Goal: Information Seeking & Learning: Learn about a topic

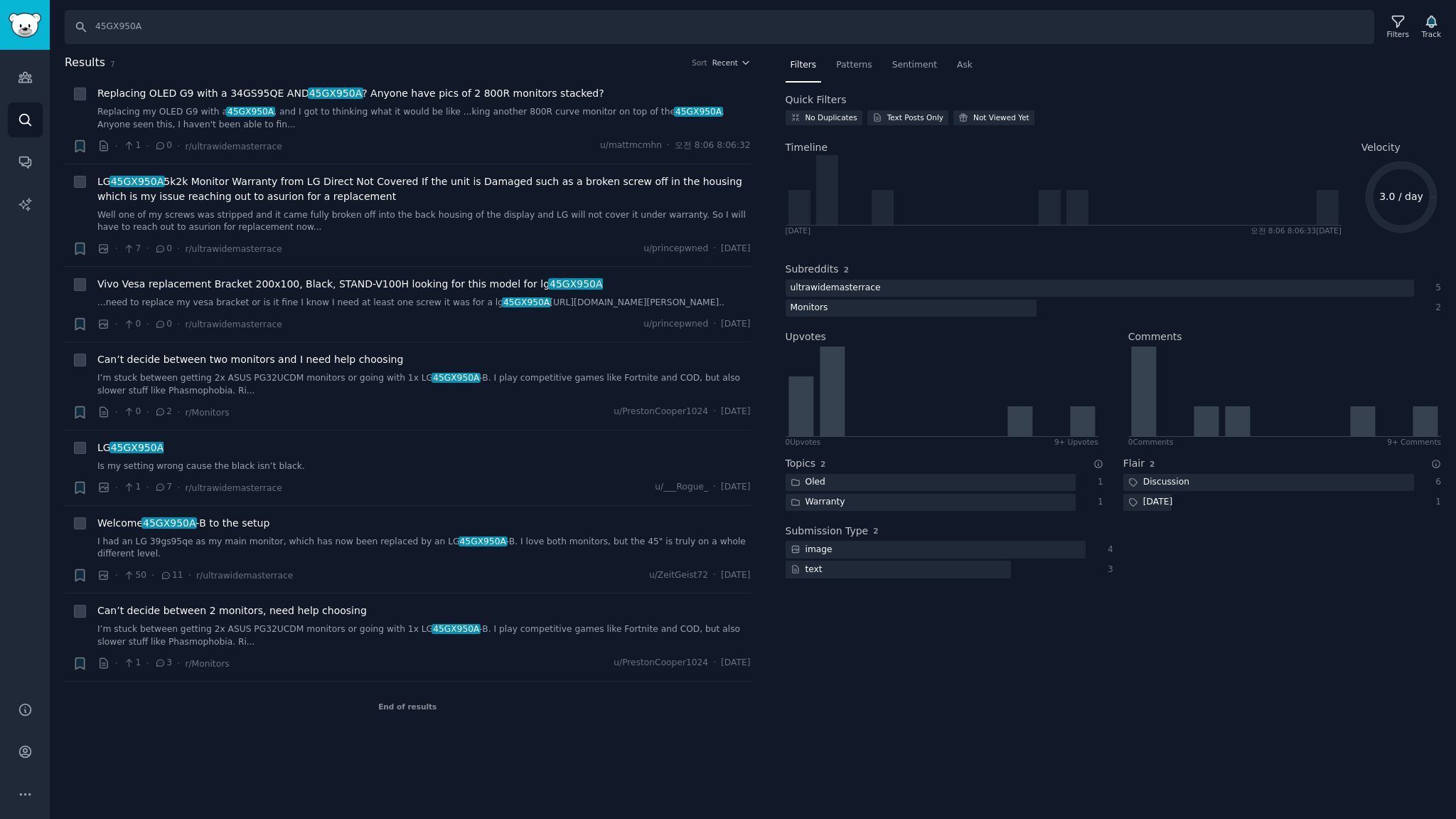
click at [914, 725] on div "Filters Patterns Sentiment Ask Quick Filters No Duplicates Text Posts Only Not …" at bounding box center [1114, 393] width 686 height 678
click at [530, 743] on div "Search 45GX950A Filters Track Results 7 Sort Recent + Replacing OLED G9 with a …" at bounding box center [753, 409] width 1406 height 819
click at [911, 705] on div "Filters Patterns Sentiment Ask Quick Filters No Duplicates Text Posts Only Not …" at bounding box center [1114, 393] width 686 height 678
click at [906, 690] on div "Filters Patterns Sentiment Ask Quick Filters No Duplicates Text Posts Only Not …" at bounding box center [1114, 393] width 686 height 678
click at [590, 731] on div "End of results" at bounding box center [408, 706] width 686 height 50
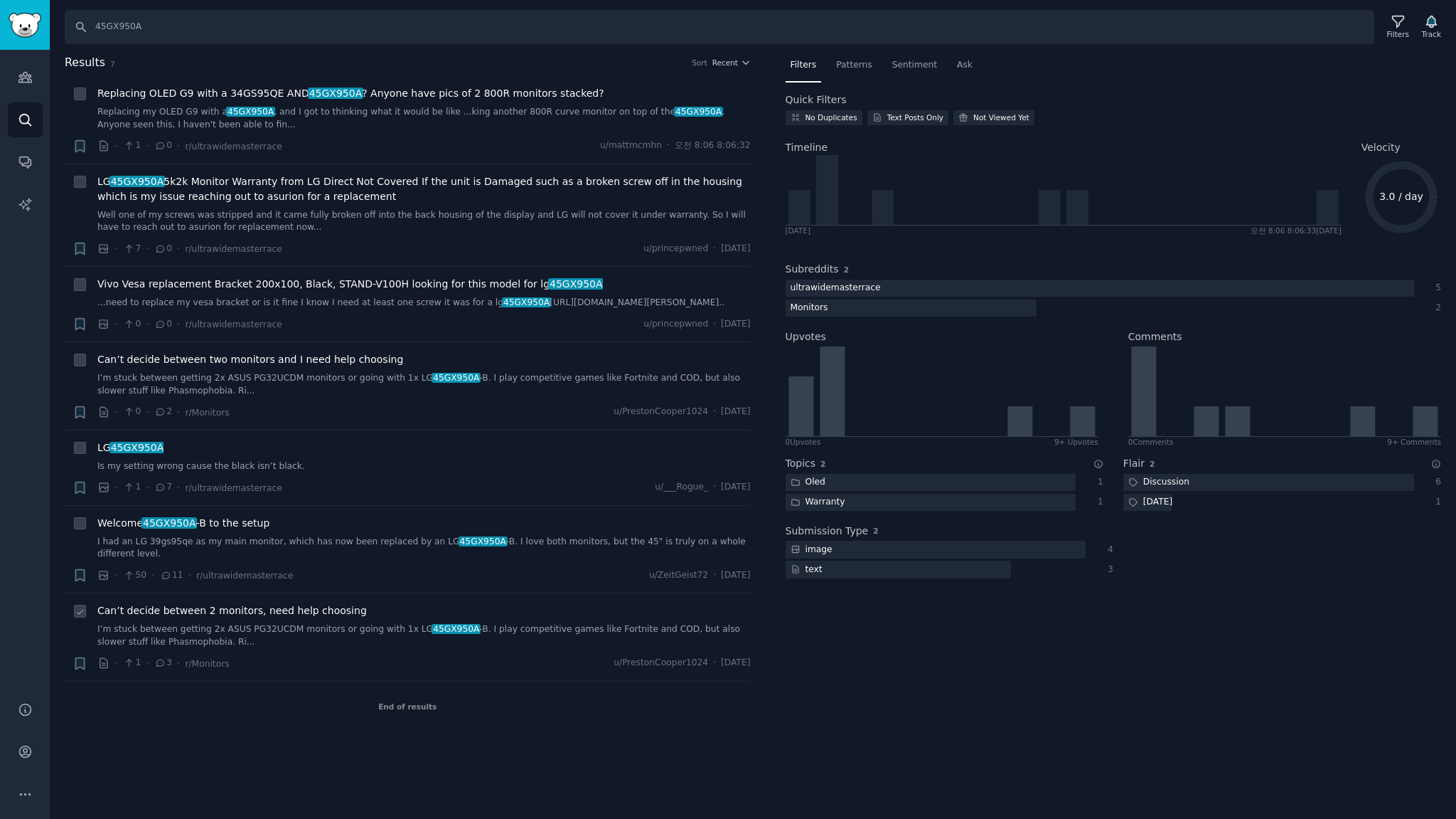
drag, startPoint x: 281, startPoint y: 739, endPoint x: 268, endPoint y: 684, distance: 56.5
click at [280, 731] on div "End of results" at bounding box center [408, 706] width 686 height 50
click at [21, 89] on link "Audiences" at bounding box center [25, 77] width 35 height 35
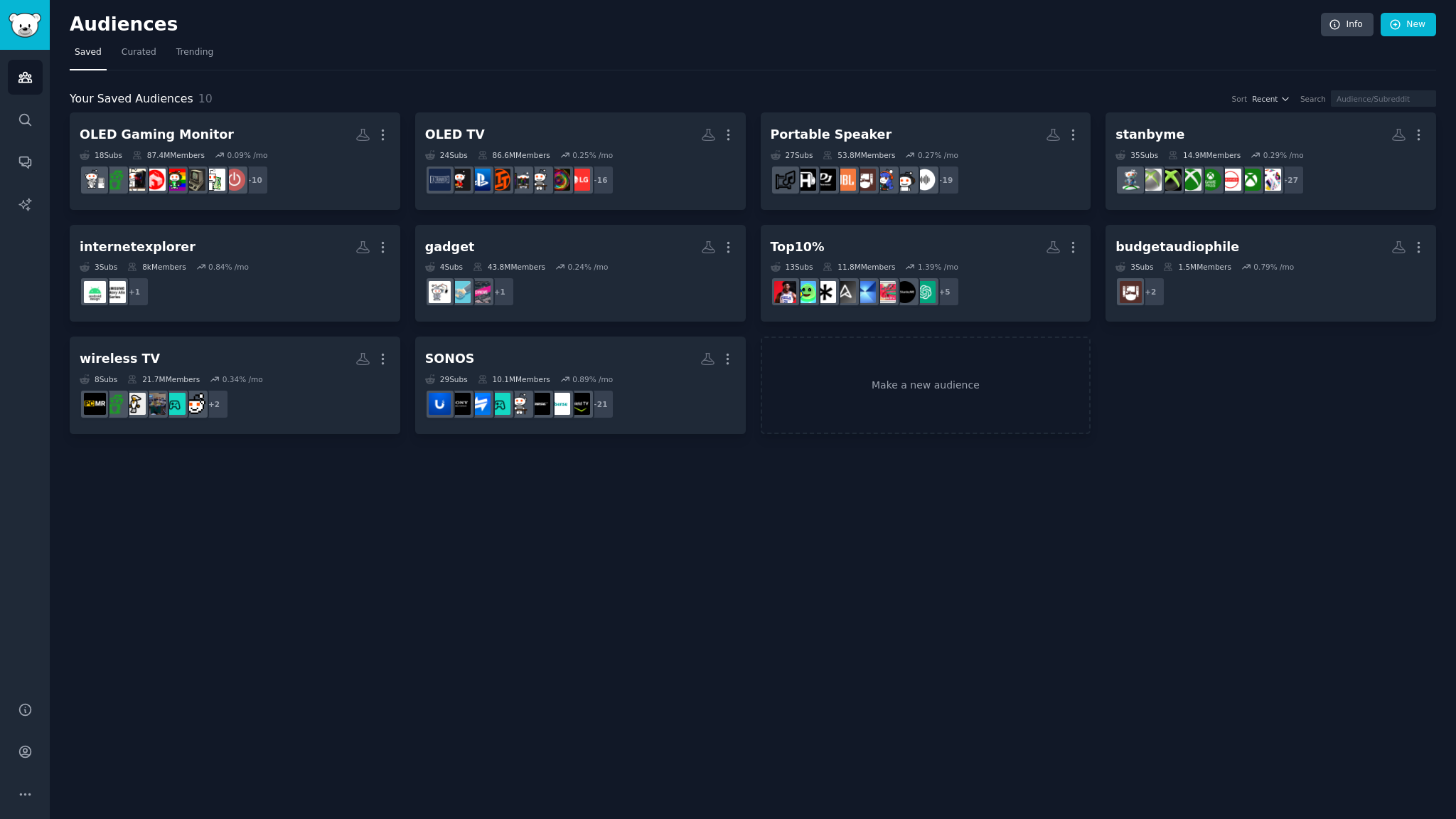
click at [298, 473] on div "Audiences Info New Saved Curated Trending Your Saved Audiences 10 Sort Recent S…" at bounding box center [753, 409] width 1406 height 819
click at [393, 606] on div "Audiences Info New Saved Curated Trending Your Saved Audiences 10 Sort Recent S…" at bounding box center [753, 409] width 1406 height 819
click at [595, 593] on div "Audiences Info New Saved Curated Trending Your Saved Audiences 10 Sort Recent S…" at bounding box center [753, 409] width 1406 height 819
click at [604, 545] on div "Audiences Info New Saved Curated Trending Your Saved Audiences 10 Sort Recent S…" at bounding box center [753, 409] width 1406 height 819
click at [411, 495] on div "Audiences Info New Saved Curated Trending Your Saved Audiences 10 Sort Recent S…" at bounding box center [753, 409] width 1406 height 819
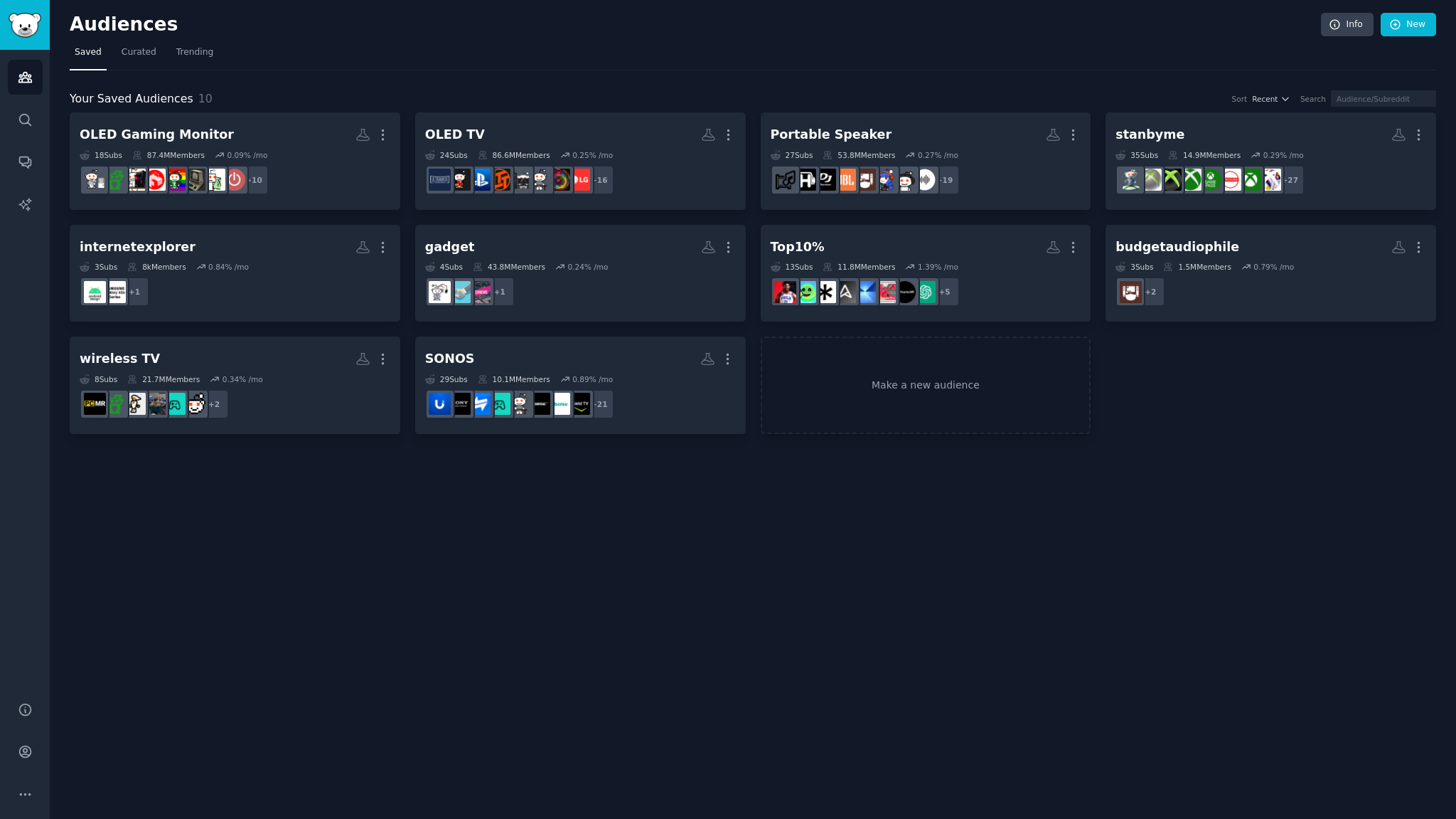
click at [336, 505] on div "Audiences Info New Saved Curated Trending Your Saved Audiences 10 Sort Recent S…" at bounding box center [753, 409] width 1406 height 819
click at [345, 505] on div "Audiences Info New Saved Curated Trending Your Saved Audiences 10 Sort Recent S…" at bounding box center [753, 409] width 1406 height 819
click at [322, 557] on div "Audiences Info New Saved Curated Trending Your Saved Audiences 10 Sort Recent S…" at bounding box center [753, 409] width 1406 height 819
click at [438, 562] on div "Audiences Info New Saved Curated Trending Your Saved Audiences 10 Sort Recent S…" at bounding box center [753, 409] width 1406 height 819
click at [570, 587] on div "Audiences Info New Saved Curated Trending Your Saved Audiences 10 Sort Recent S…" at bounding box center [753, 409] width 1406 height 819
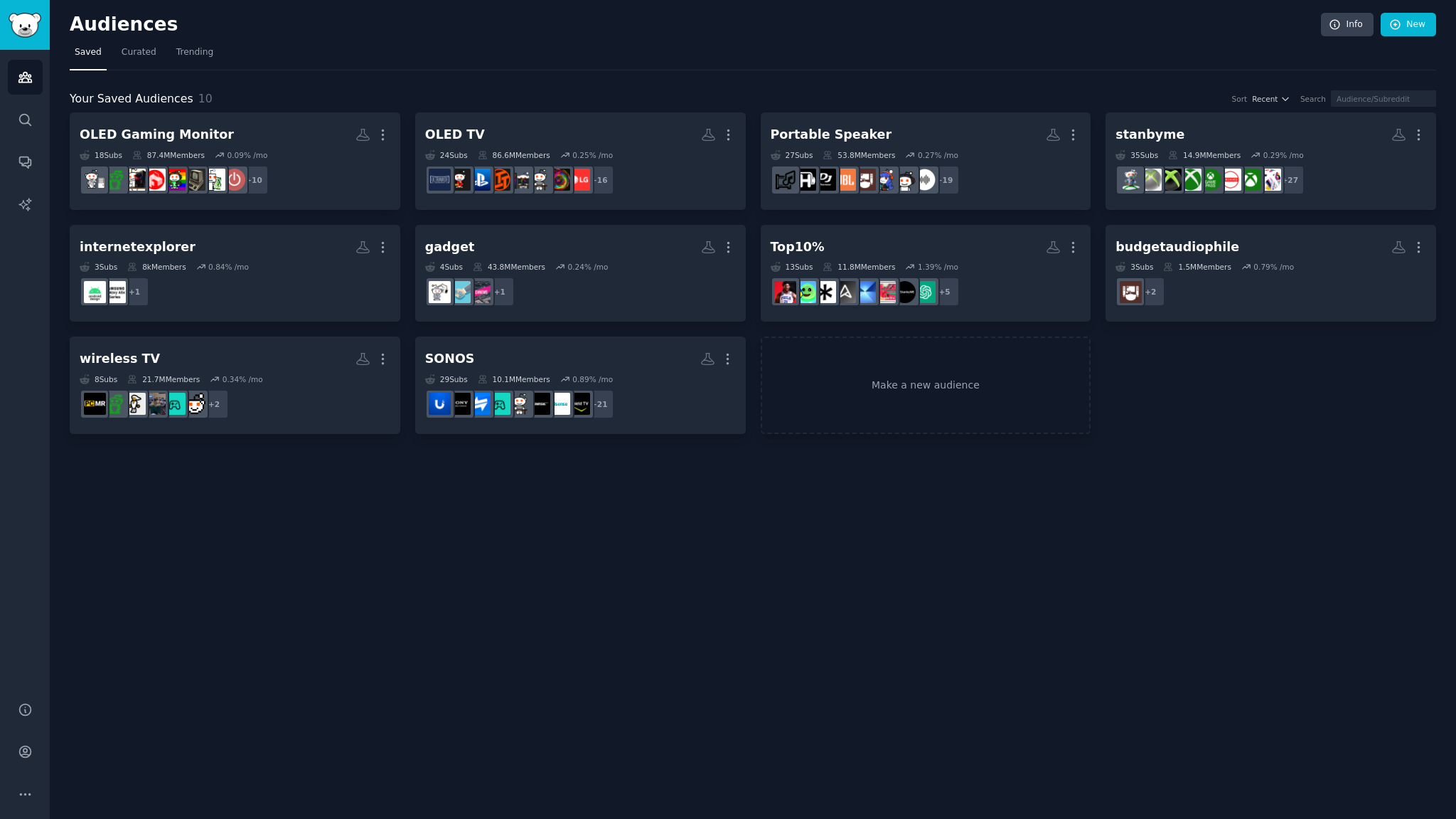
click at [520, 625] on div "Audiences Info New Saved Curated Trending Your Saved Audiences 10 Sort Recent S…" at bounding box center [753, 409] width 1406 height 819
click at [557, 570] on div "Audiences Info New Saved Curated Trending Your Saved Audiences 10 Sort Recent S…" at bounding box center [753, 409] width 1406 height 819
drag, startPoint x: 556, startPoint y: 561, endPoint x: 566, endPoint y: 561, distance: 10.0
click at [557, 563] on div "Audiences Info New Saved Curated Trending Your Saved Audiences 10 Sort Recent S…" at bounding box center [753, 409] width 1406 height 819
click at [677, 557] on div "Audiences Info New Saved Curated Trending Your Saved Audiences 10 Sort Recent S…" at bounding box center [753, 409] width 1406 height 819
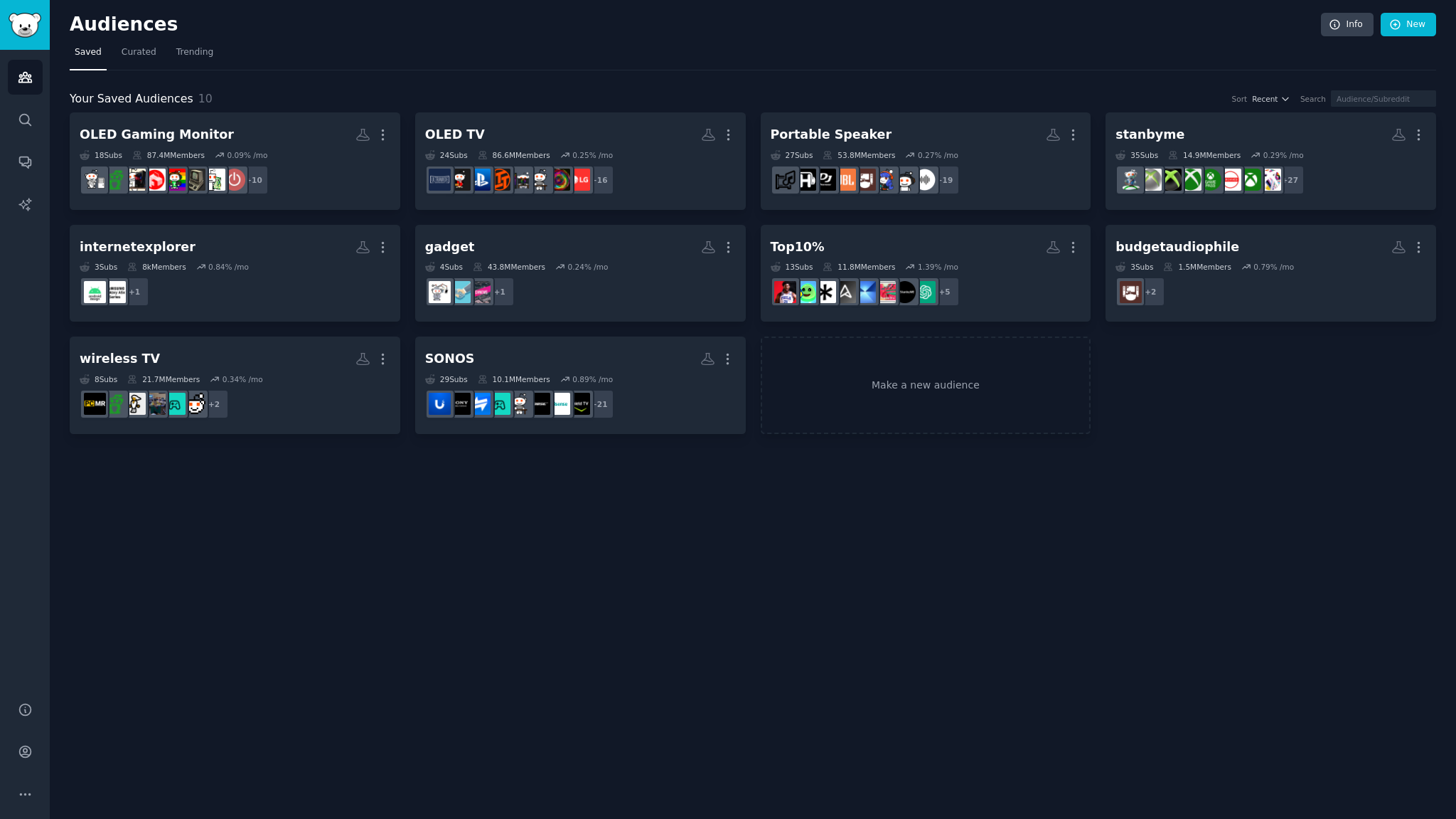
click at [689, 557] on div "Audiences Info New Saved Curated Trending Your Saved Audiences 10 Sort Recent S…" at bounding box center [753, 409] width 1406 height 819
click at [651, 560] on div "Audiences Info New Saved Curated Trending Your Saved Audiences 10 Sort Recent S…" at bounding box center [753, 409] width 1406 height 819
click at [596, 552] on div "Audiences Info New Saved Curated Trending Your Saved Audiences 10 Sort Recent S…" at bounding box center [753, 409] width 1406 height 819
click at [603, 554] on div "Audiences Info New Saved Curated Trending Your Saved Audiences 10 Sort Recent S…" at bounding box center [753, 409] width 1406 height 819
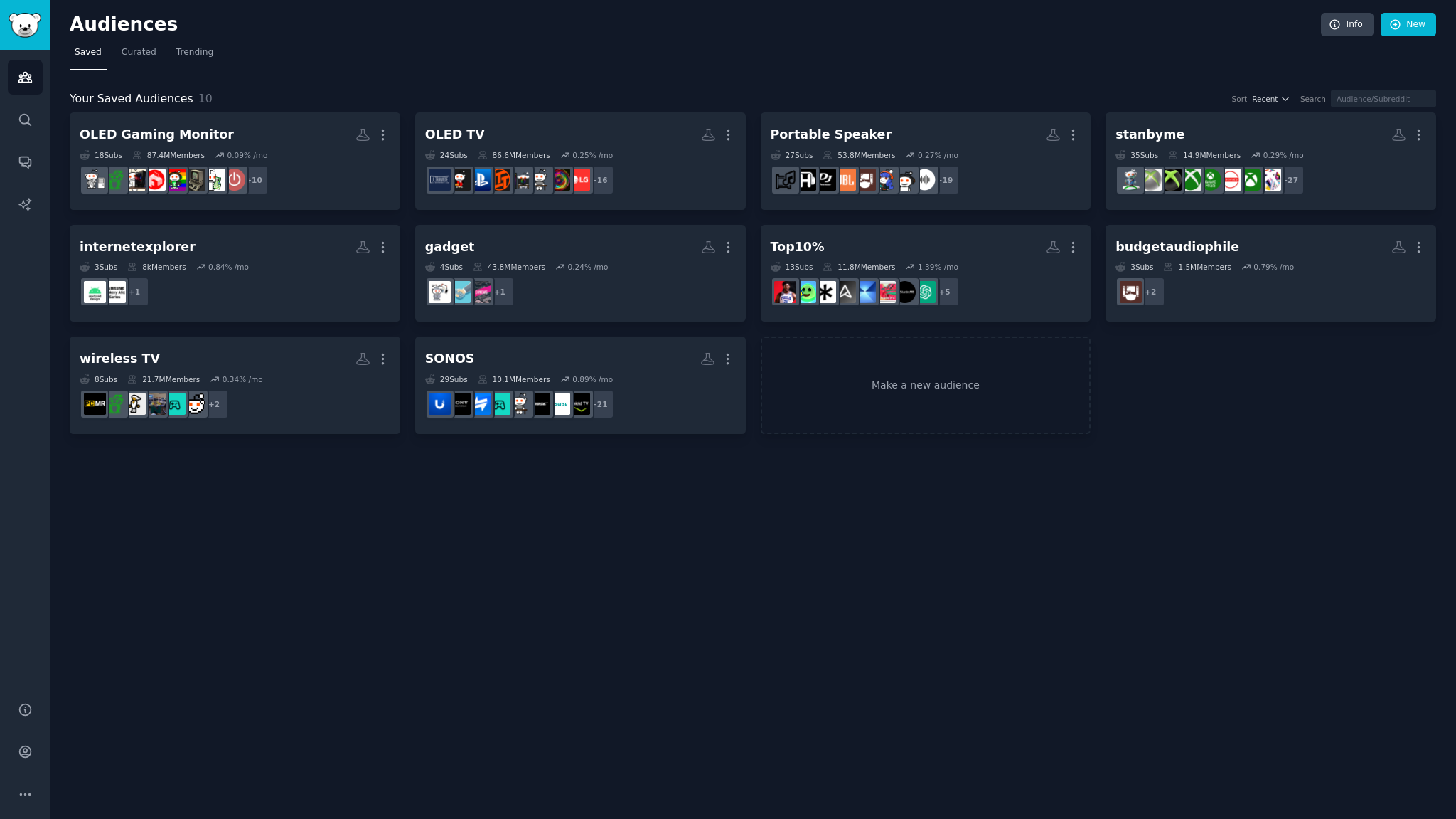
click at [433, 46] on nav "Saved Curated Trending" at bounding box center [753, 56] width 1367 height 29
click at [682, 610] on div "Audiences Info New Saved Curated Trending Your Saved Audiences 10 Sort Recent S…" at bounding box center [753, 409] width 1406 height 819
click at [327, 46] on nav "Saved Curated Trending" at bounding box center [753, 56] width 1367 height 29
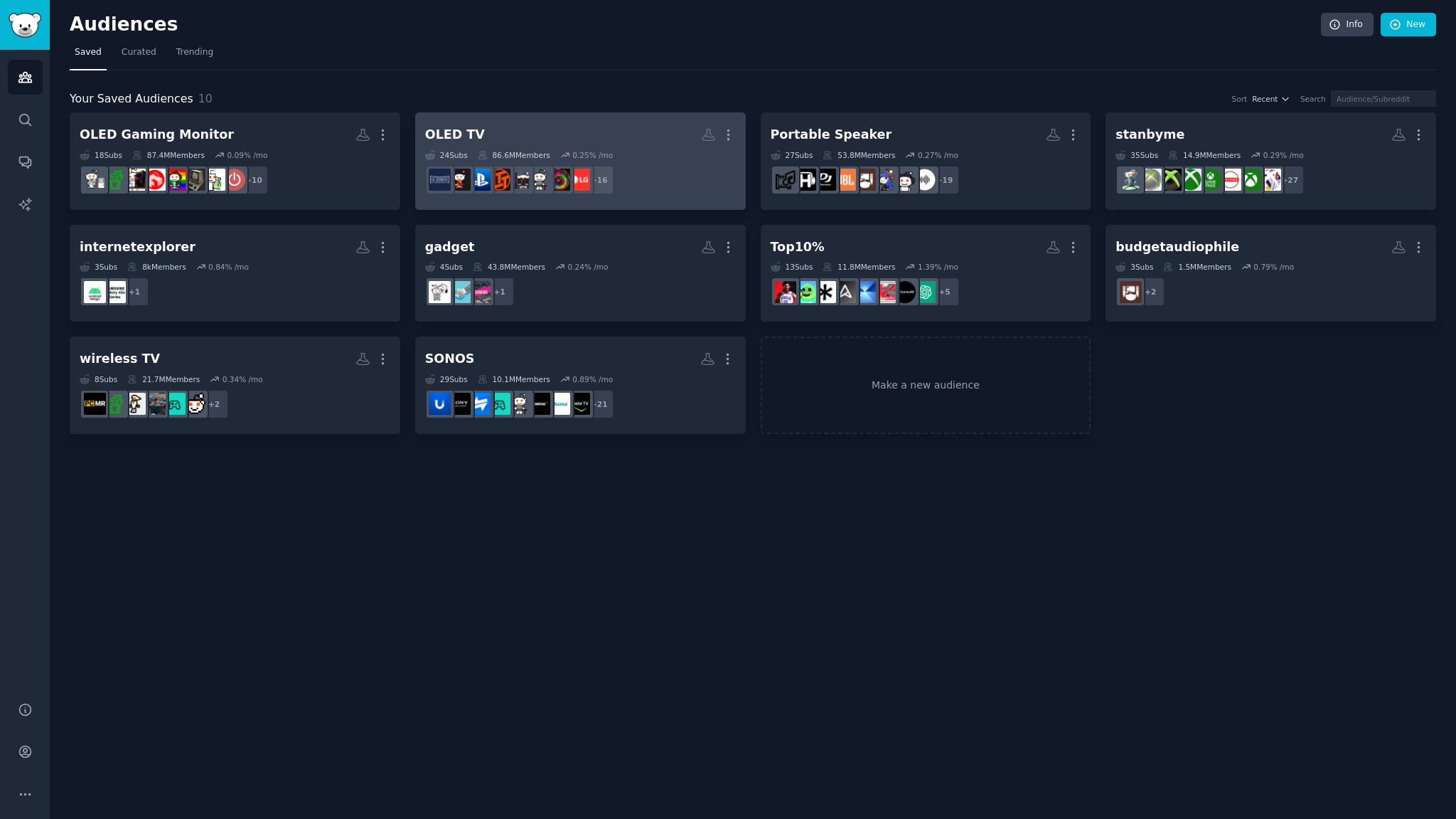
click at [504, 135] on h2 "OLED TV More" at bounding box center [580, 135] width 311 height 25
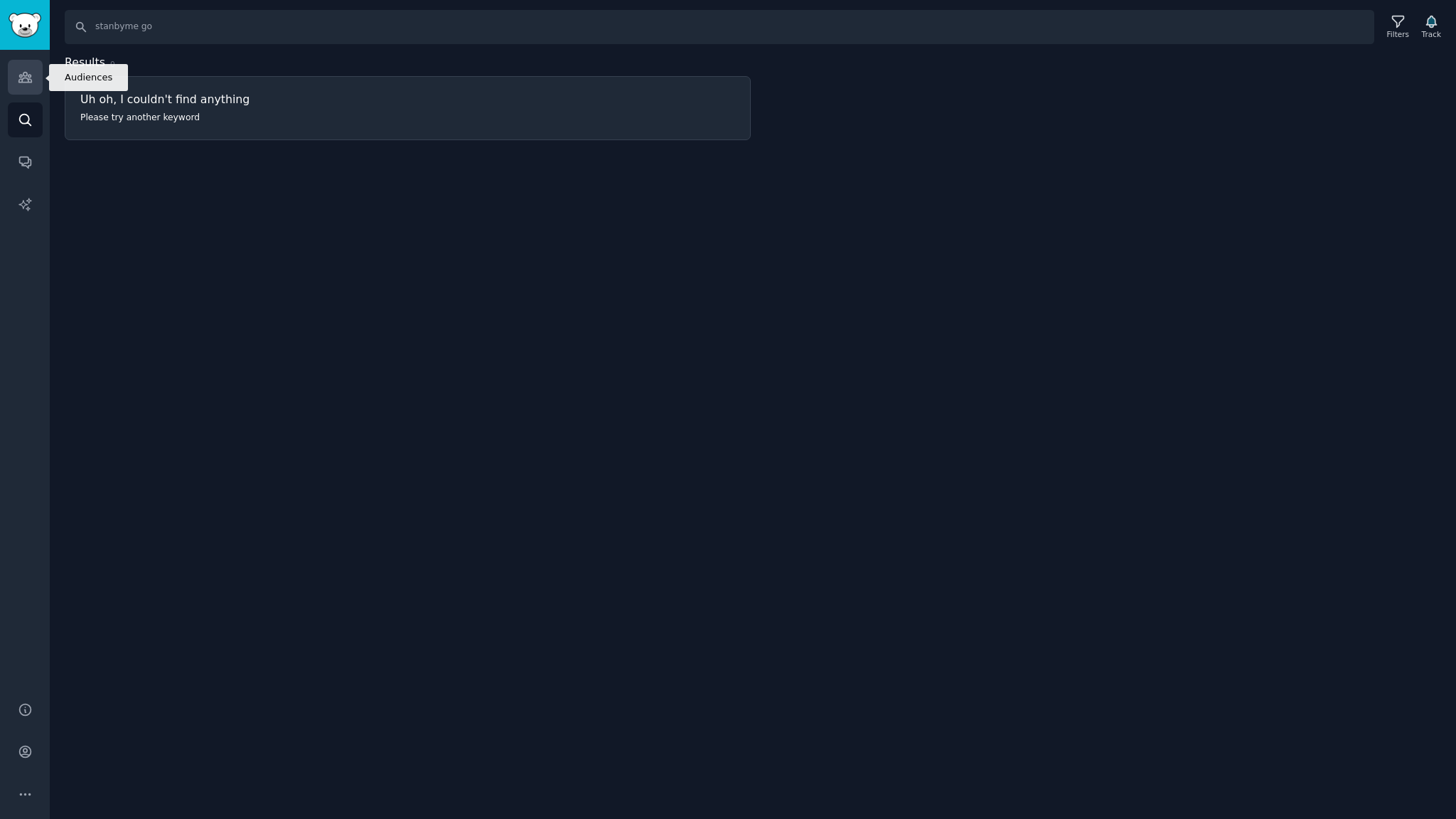
click at [24, 76] on icon "Sidebar" at bounding box center [25, 77] width 15 height 15
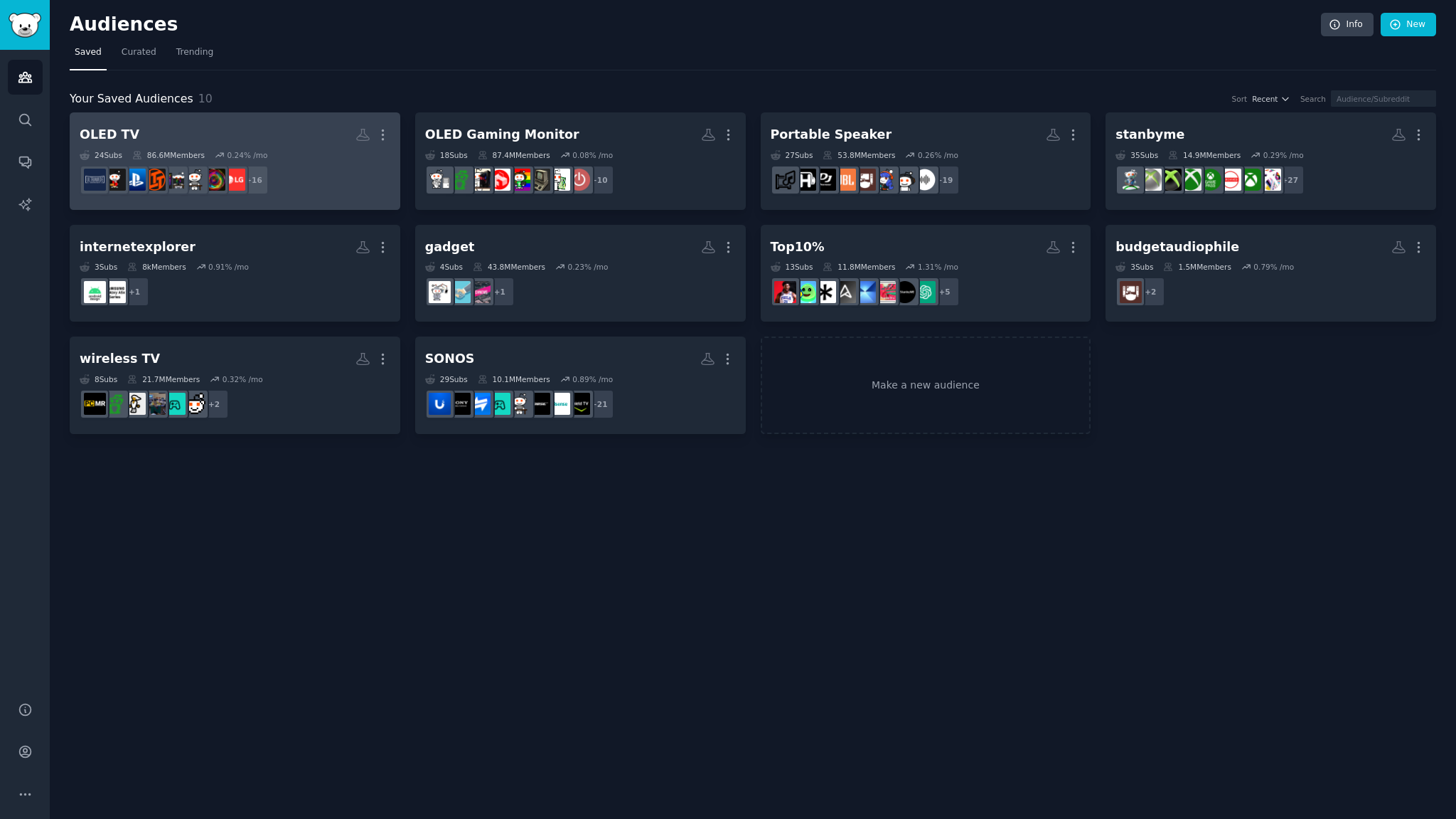
click at [214, 140] on h2 "OLED TV More" at bounding box center [235, 135] width 311 height 25
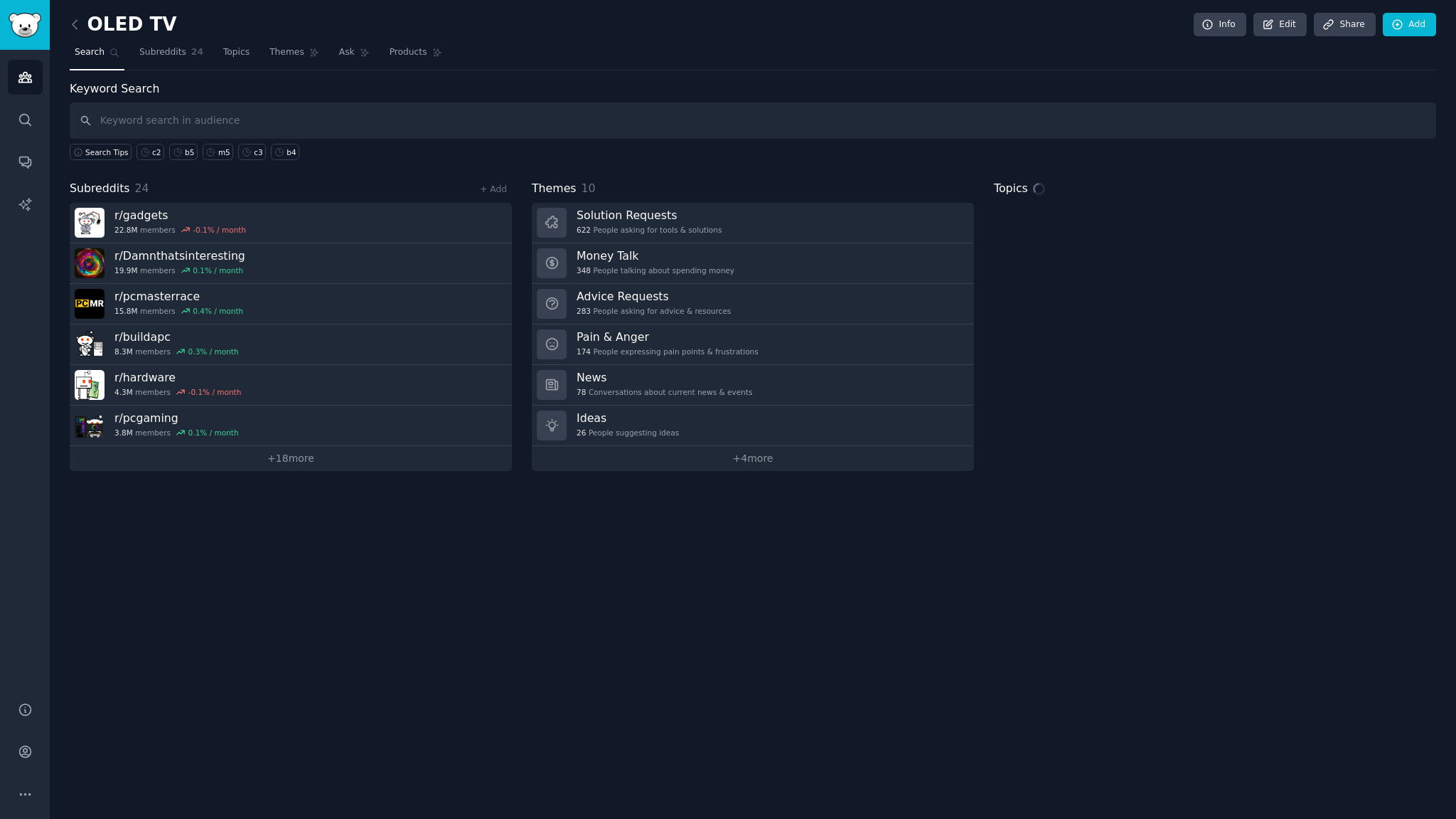
click at [300, 111] on input "text" at bounding box center [753, 120] width 1367 height 36
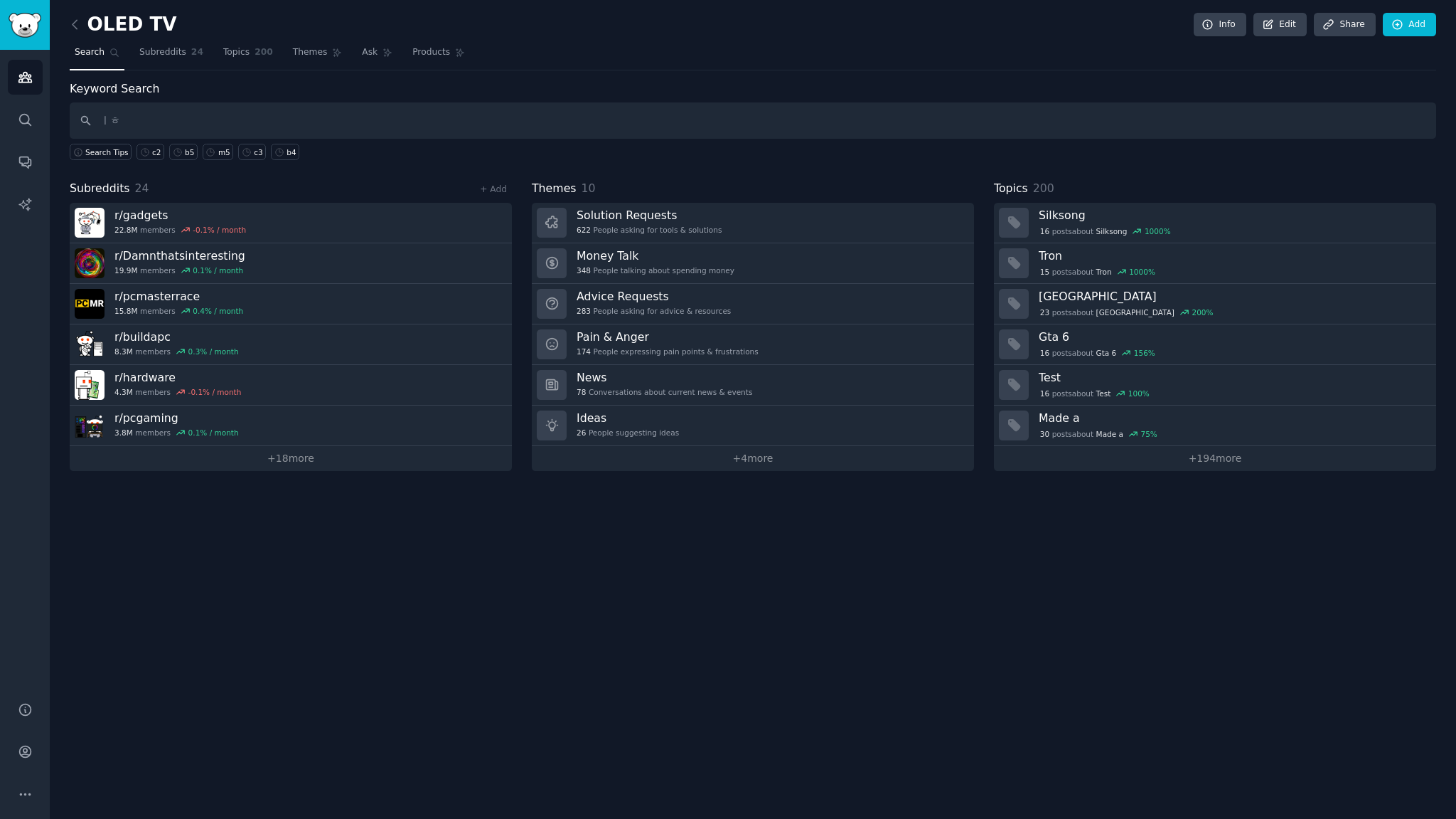
type input "ㅣ"
type input "lg oled tv, g5, c5"
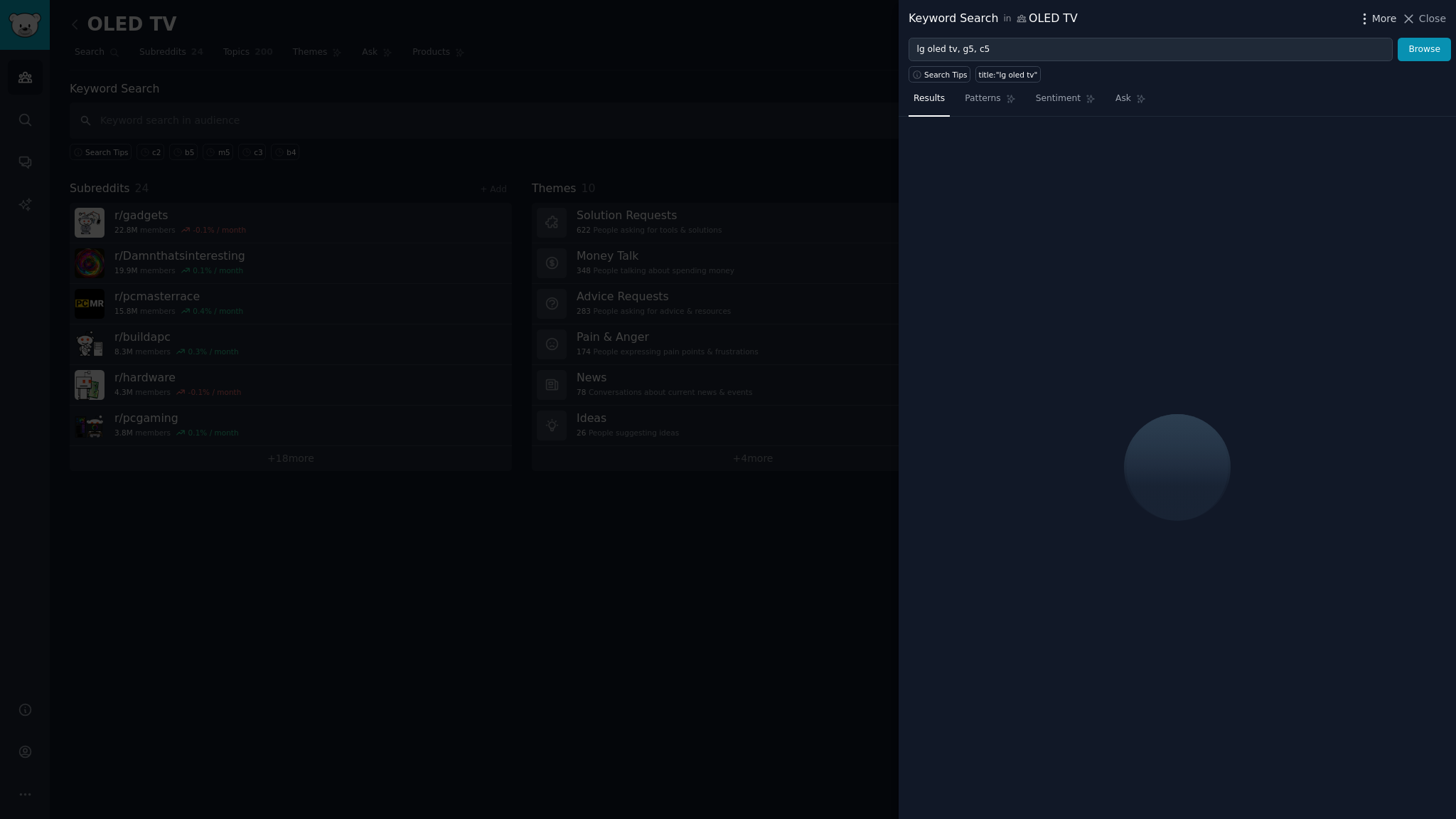
click at [1380, 18] on span "More" at bounding box center [1384, 19] width 25 height 15
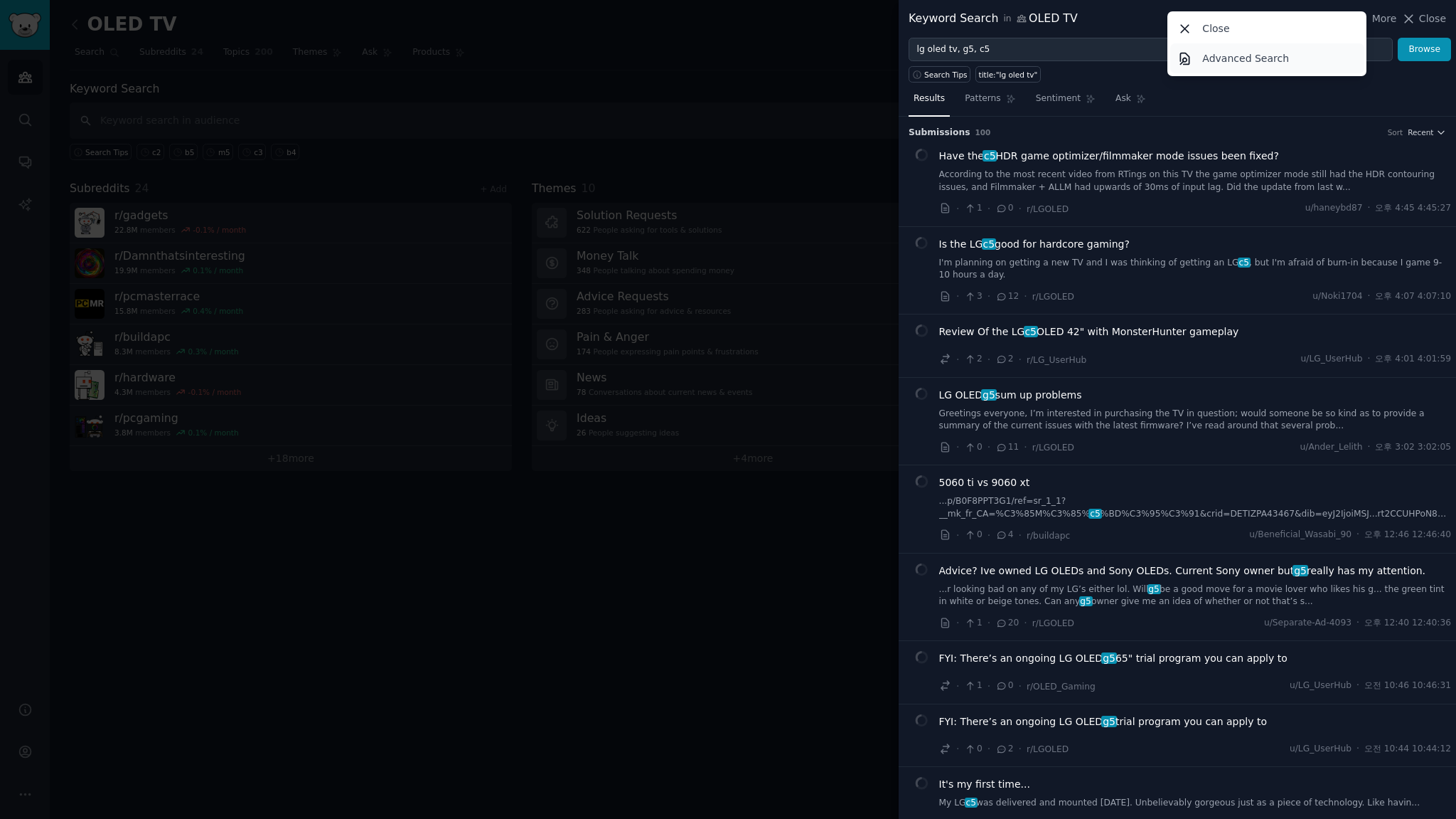
click at [1223, 57] on p "Advanced Search" at bounding box center [1245, 59] width 86 height 15
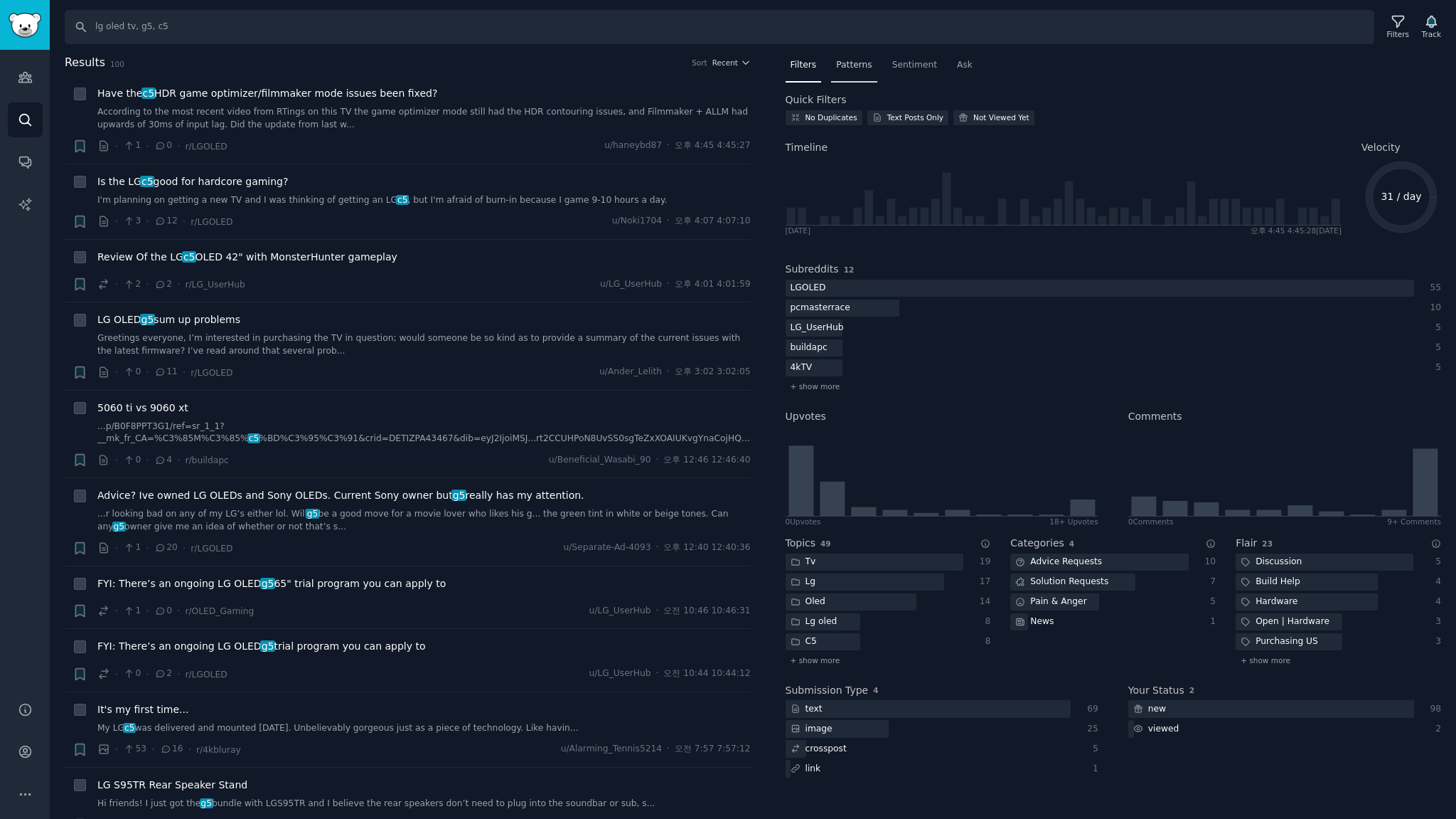
click at [854, 66] on span "Patterns" at bounding box center [854, 65] width 36 height 13
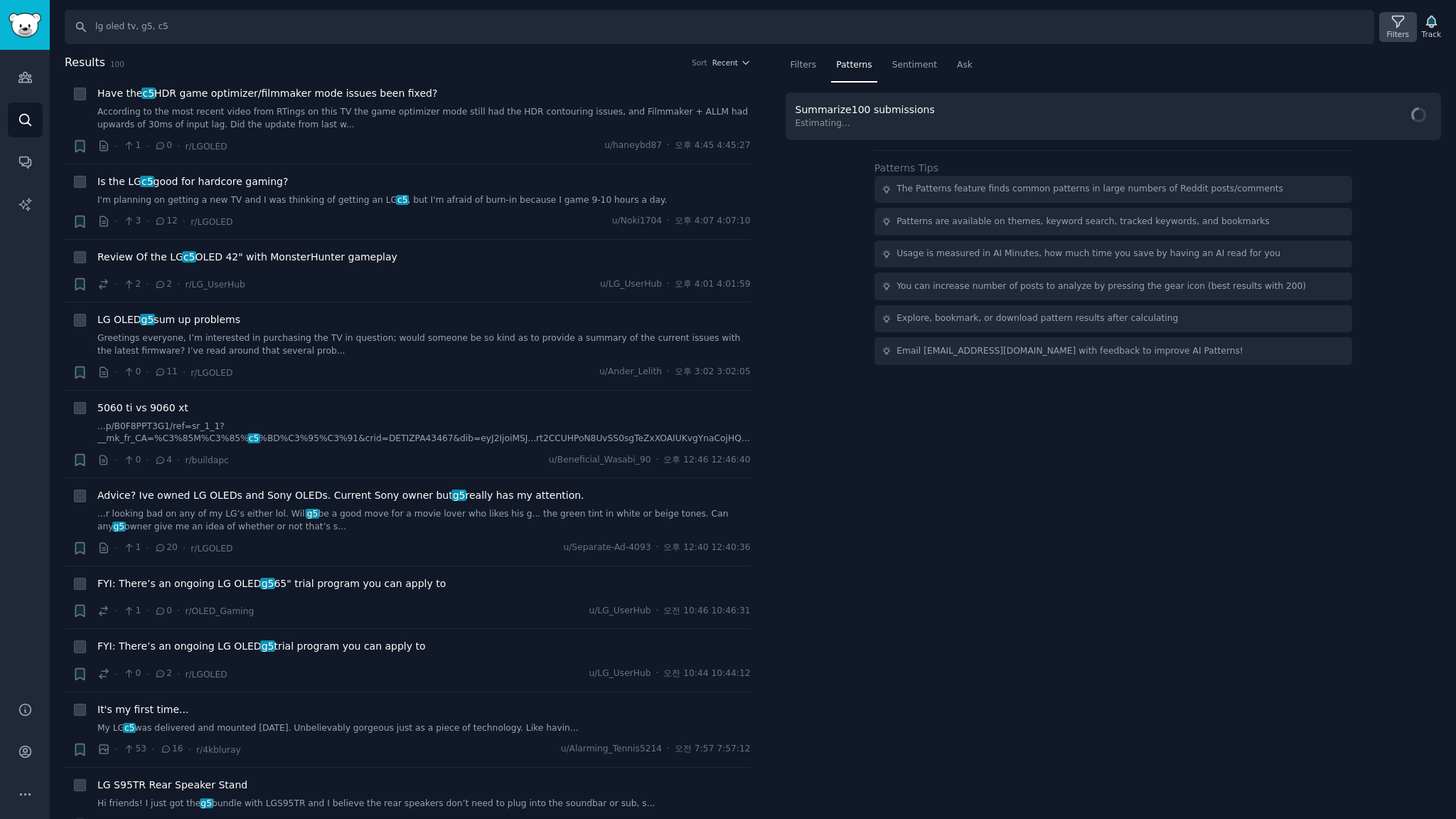
click at [1395, 27] on icon at bounding box center [1398, 22] width 15 height 15
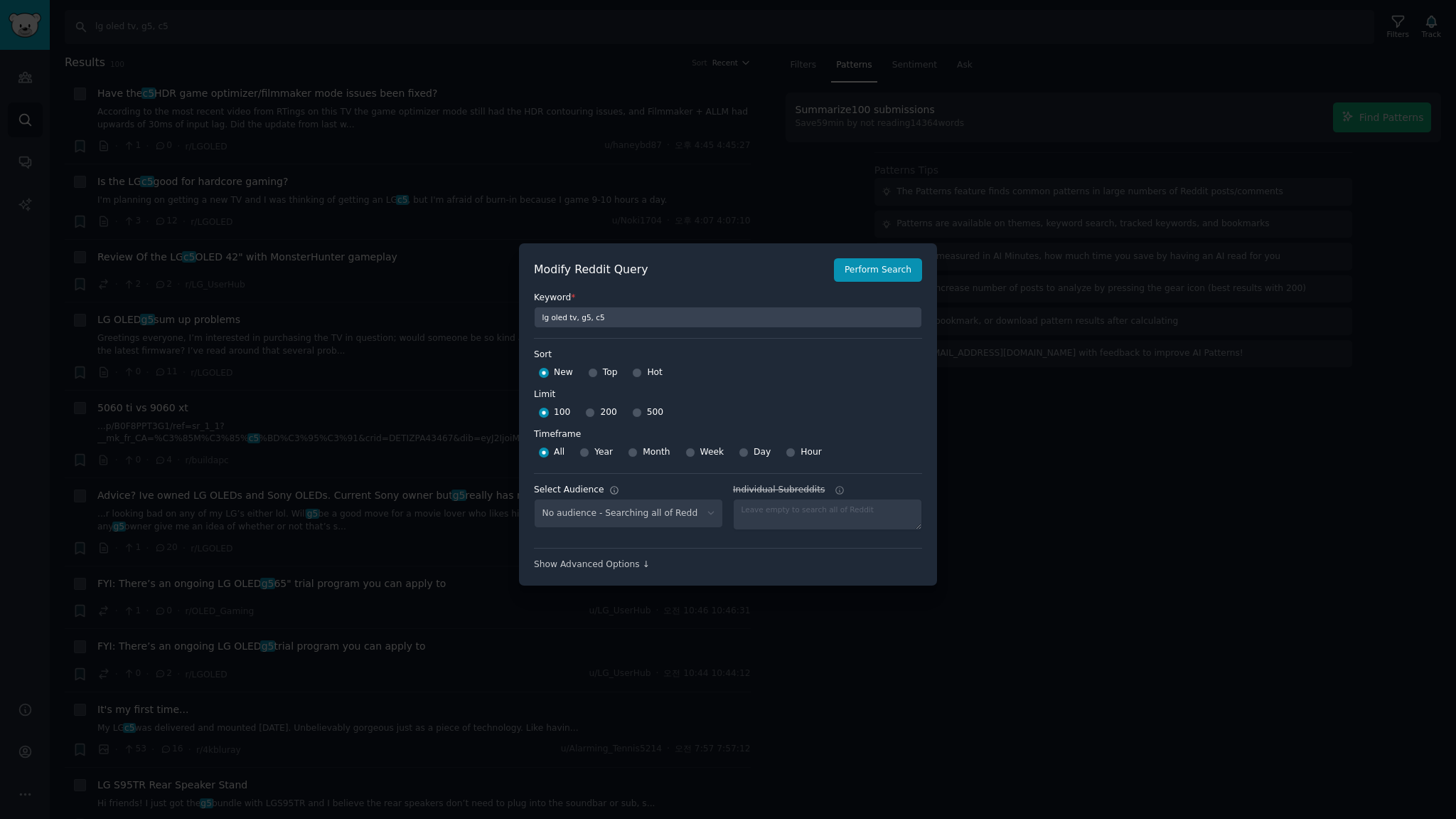
select select "c7830b3eec"
drag, startPoint x: 628, startPoint y: 413, endPoint x: 650, endPoint y: 424, distance: 24.6
click at [632, 413] on input "500" at bounding box center [637, 412] width 10 height 10
radio input "true"
drag, startPoint x: 683, startPoint y: 450, endPoint x: 784, endPoint y: 427, distance: 103.6
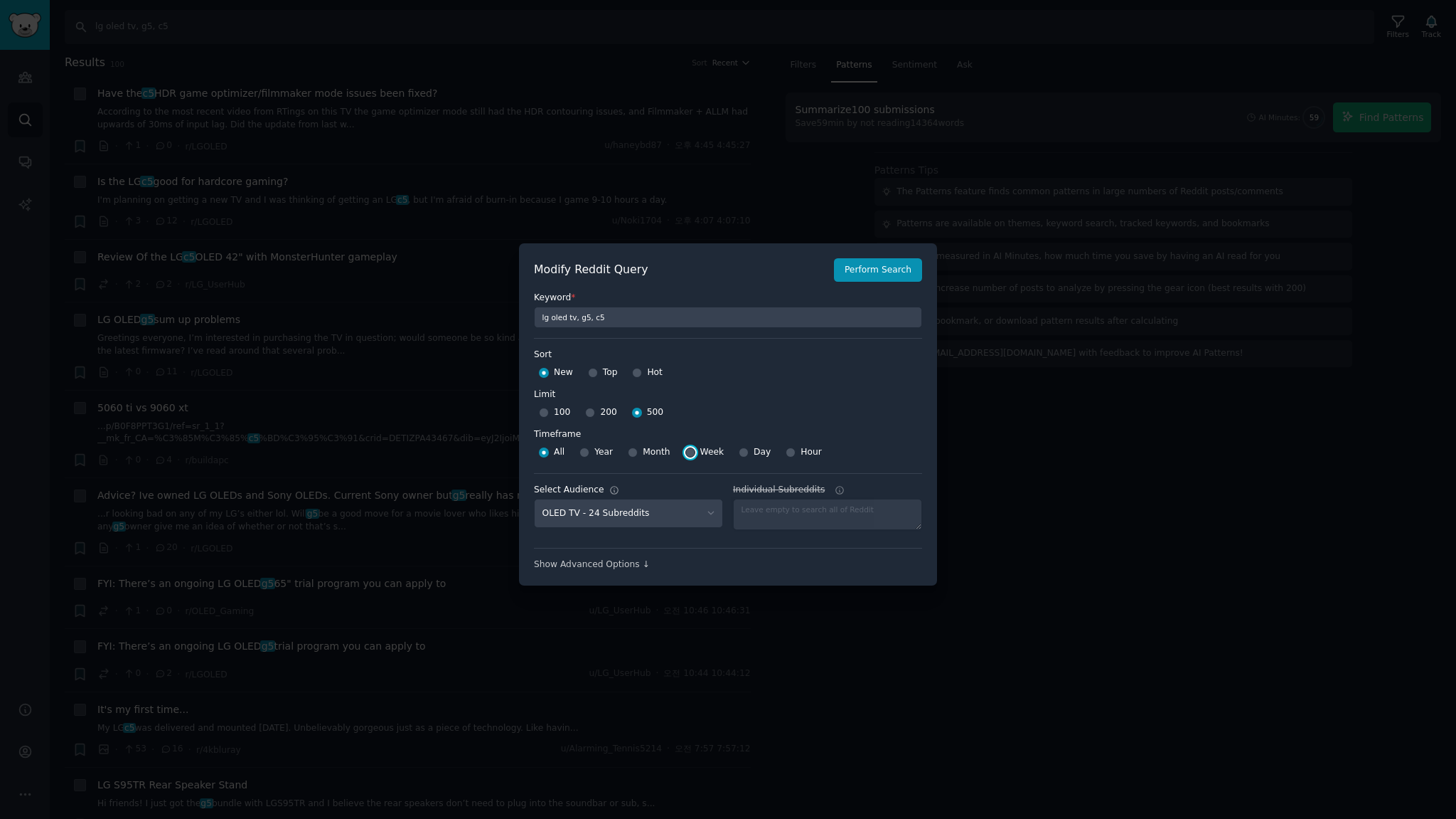
click at [686, 450] on input "Week" at bounding box center [690, 452] width 10 height 10
radio input "true"
click at [896, 268] on button "Perform Search" at bounding box center [877, 271] width 88 height 24
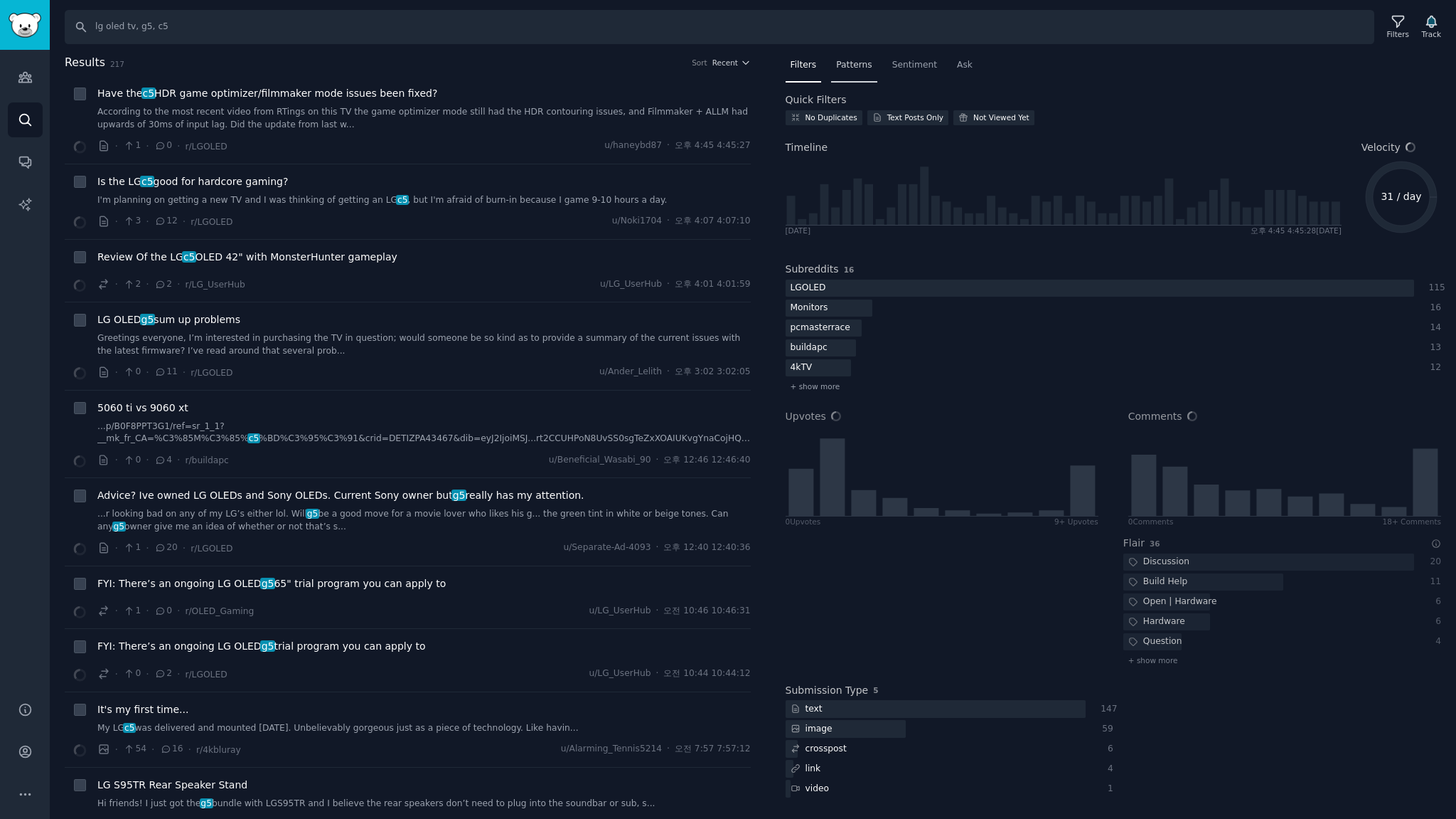
click at [838, 69] on span "Patterns" at bounding box center [854, 65] width 36 height 13
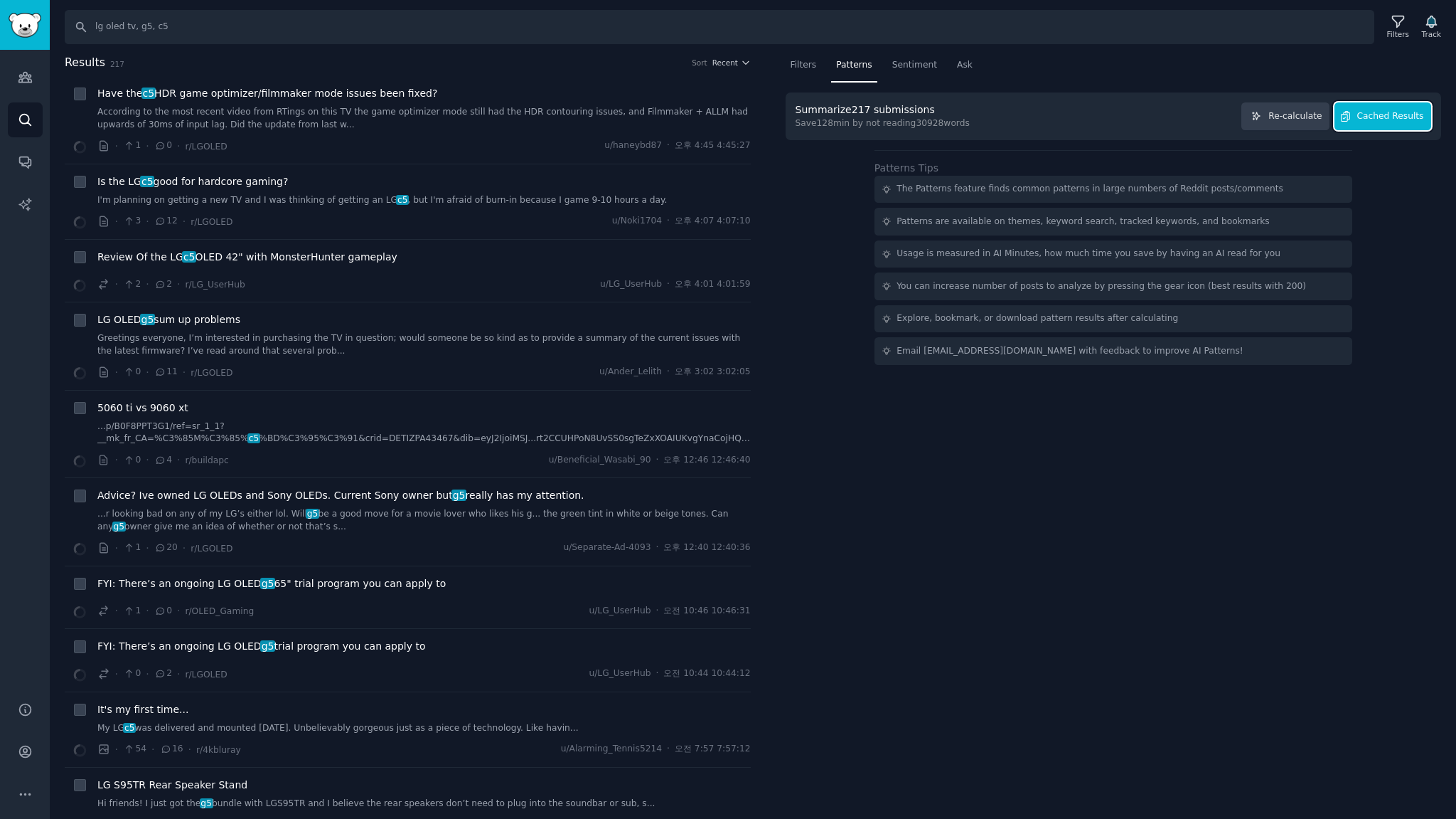
click at [1399, 117] on span "Cached Results" at bounding box center [1390, 116] width 66 height 13
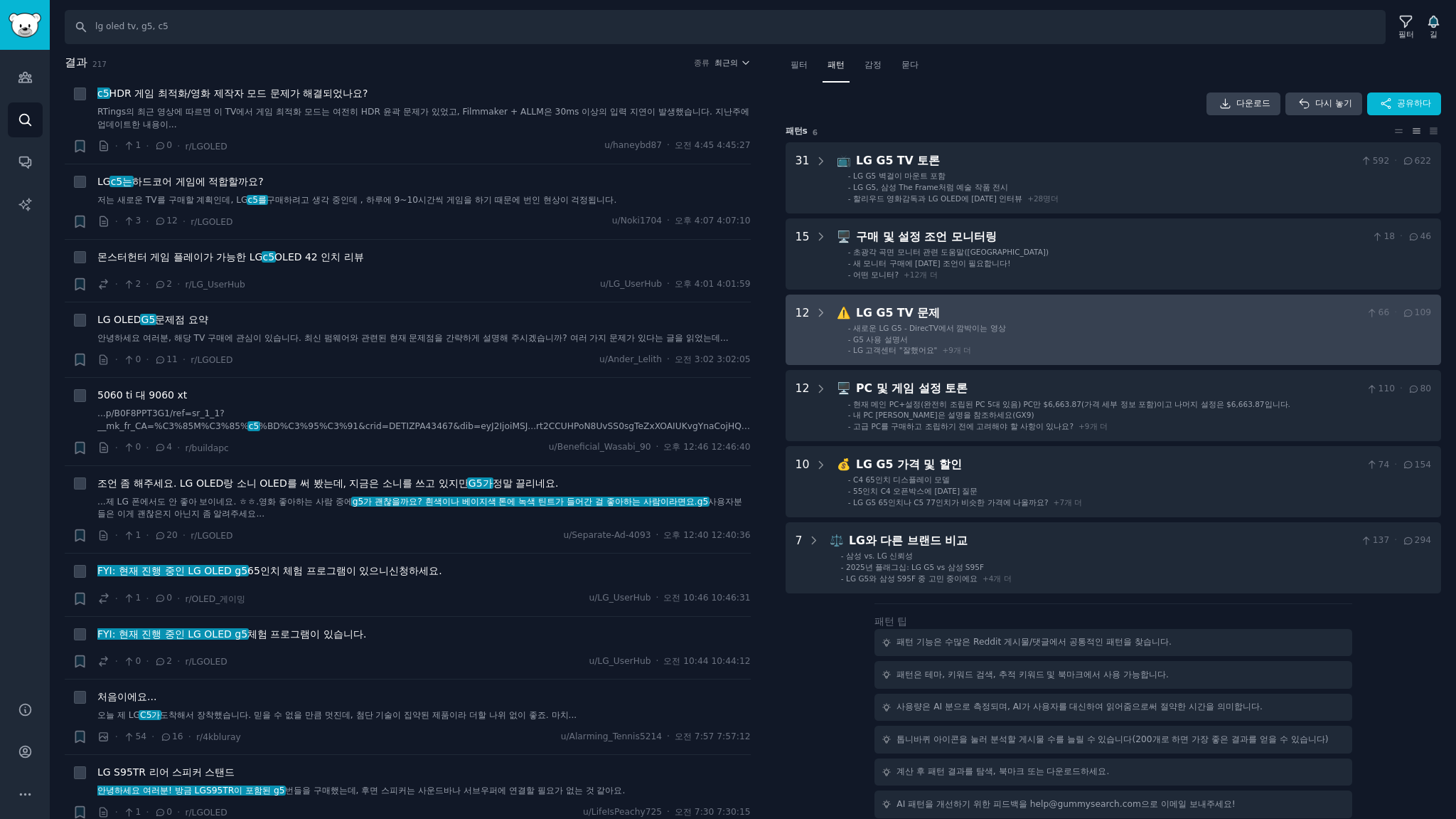
click at [1109, 342] on li "- G5 사용 설명서" at bounding box center [1140, 339] width 583 height 10
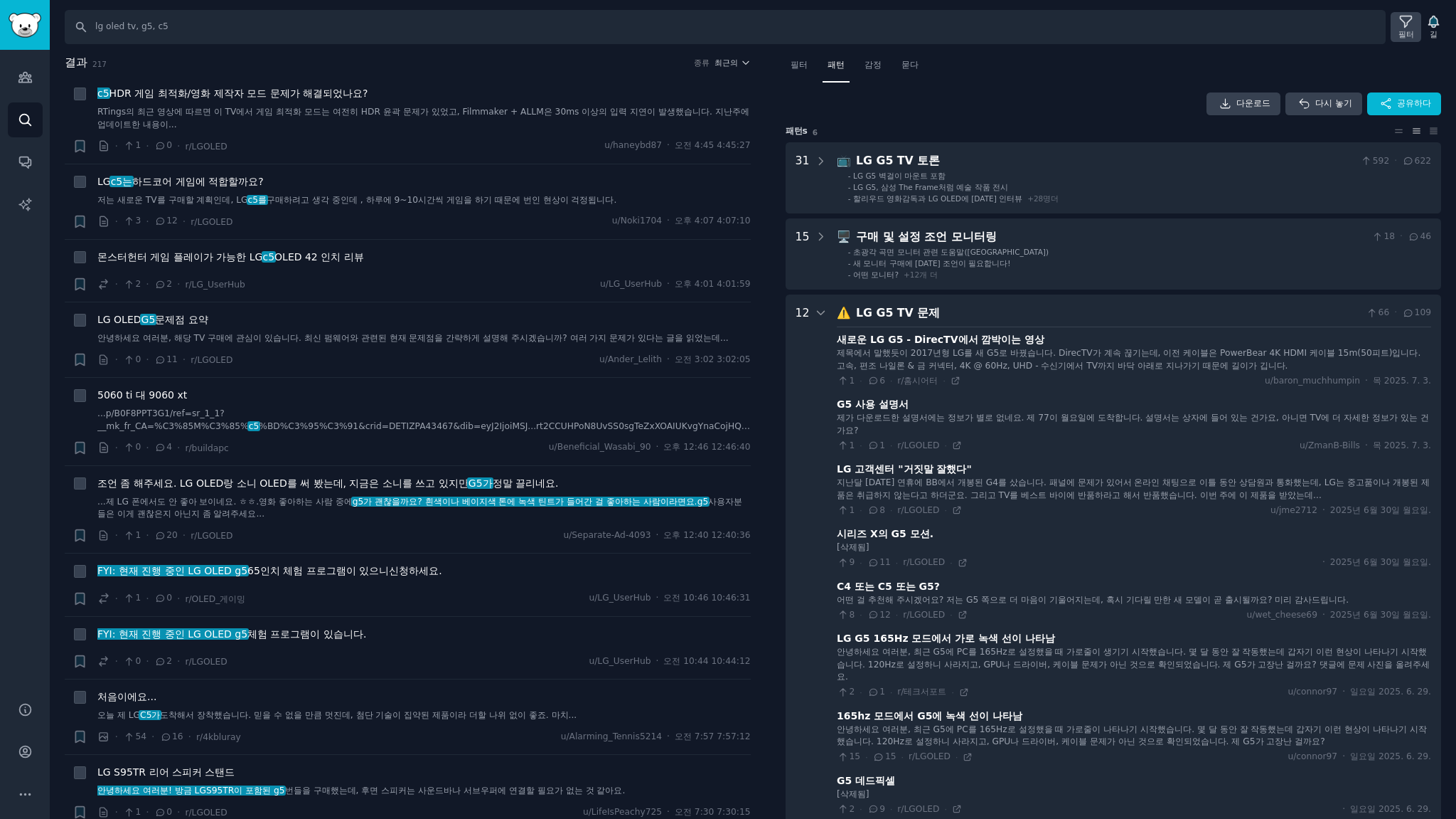
click at [1405, 30] on font "필터" at bounding box center [1406, 34] width 15 height 8
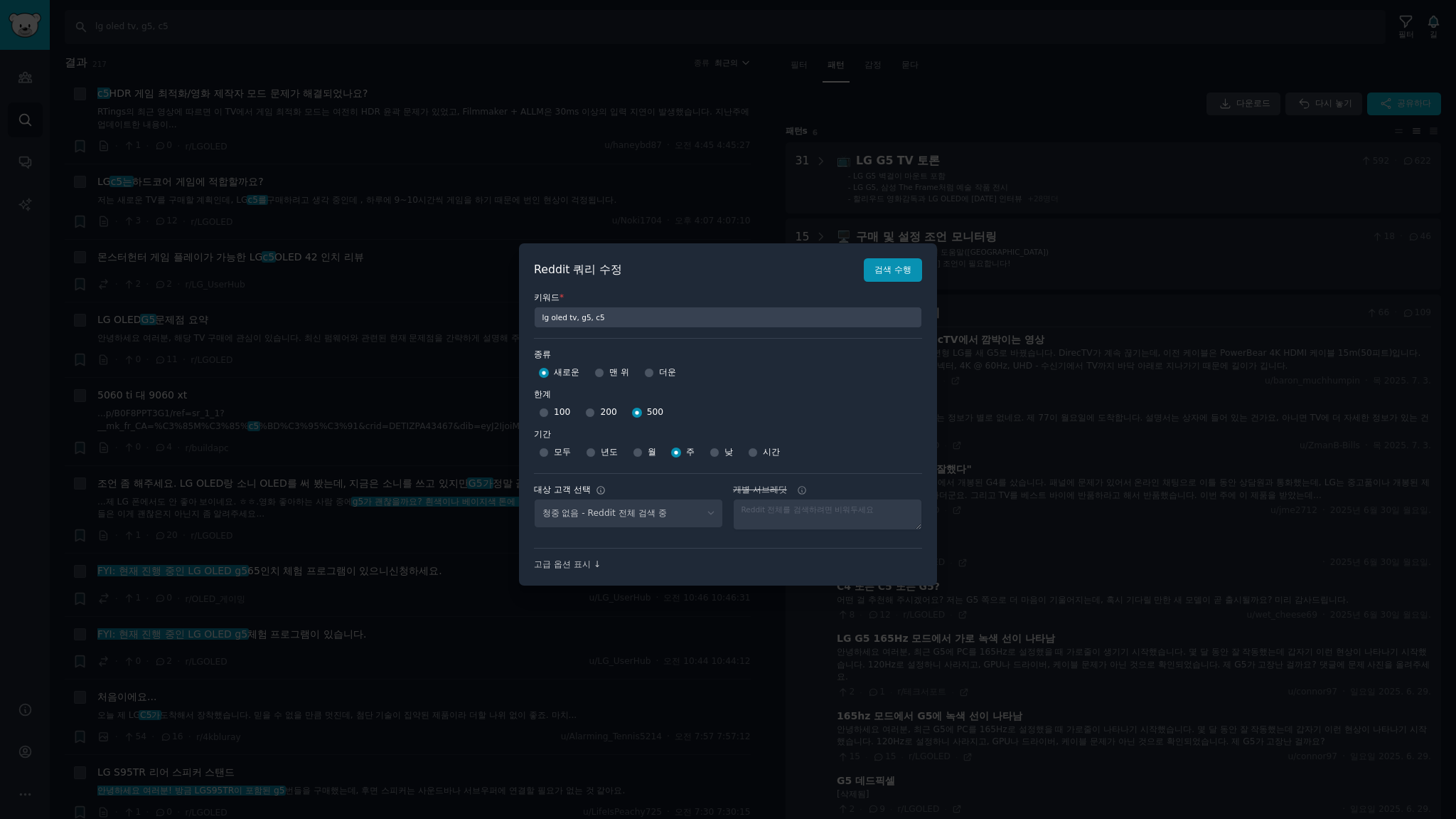
select select "c7830b3eec"
click at [900, 272] on font "검색 수행" at bounding box center [893, 269] width 37 height 10
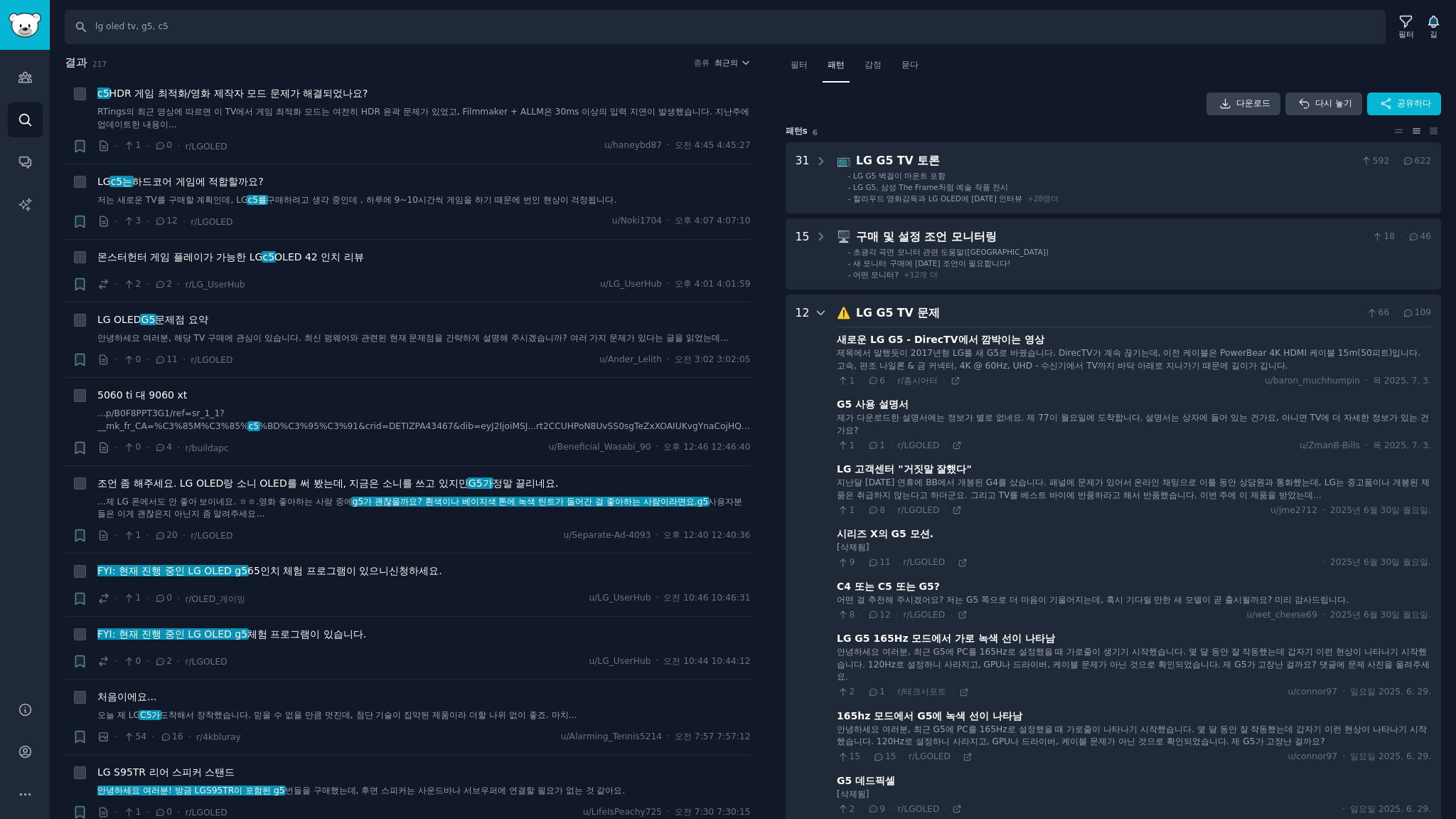
click at [815, 308] on icon at bounding box center [821, 313] width 13 height 13
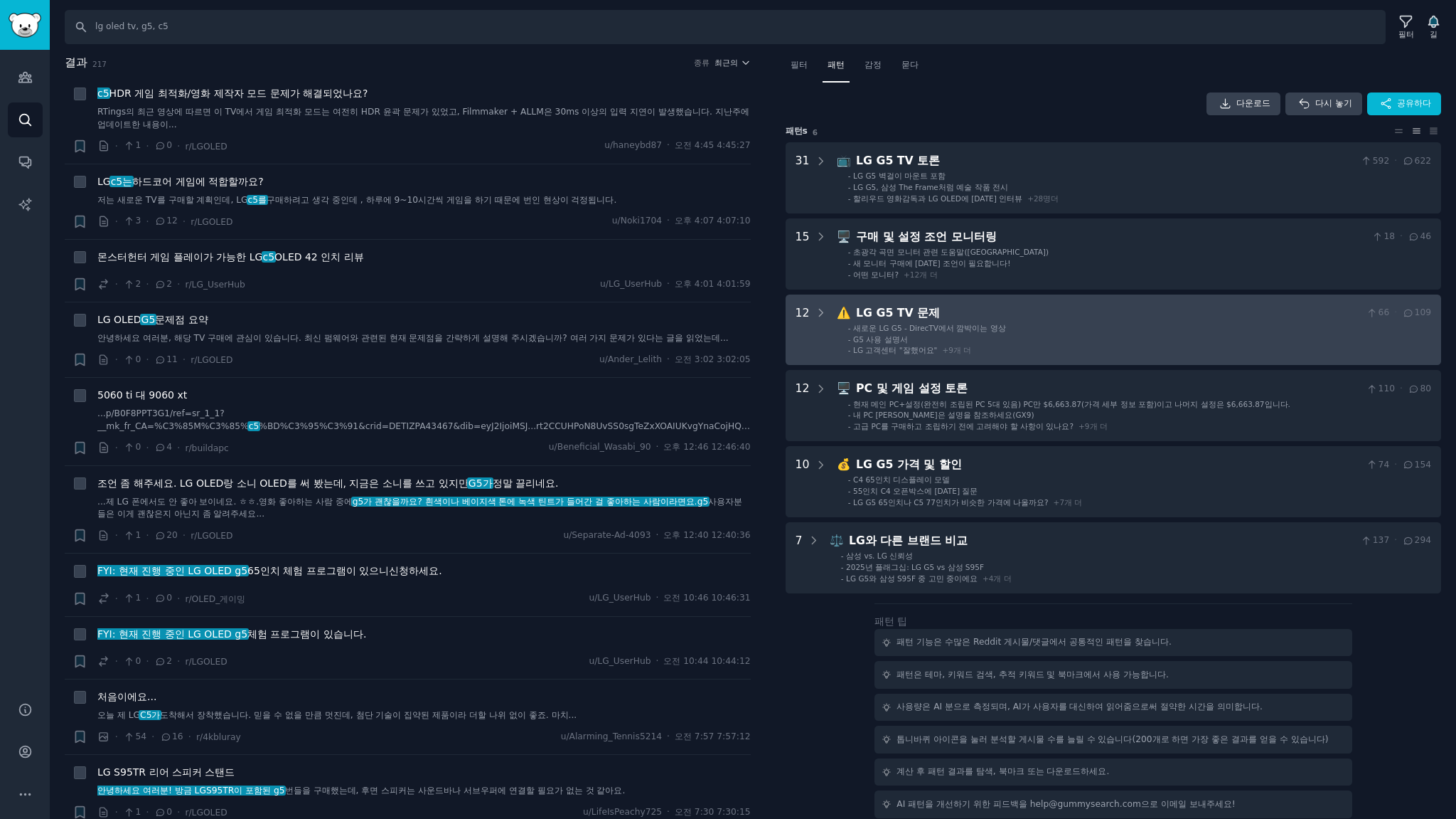
click at [1169, 346] on li "- LG 고객센터 "잘했어요" + 9 개 더" at bounding box center [1140, 349] width 583 height 10
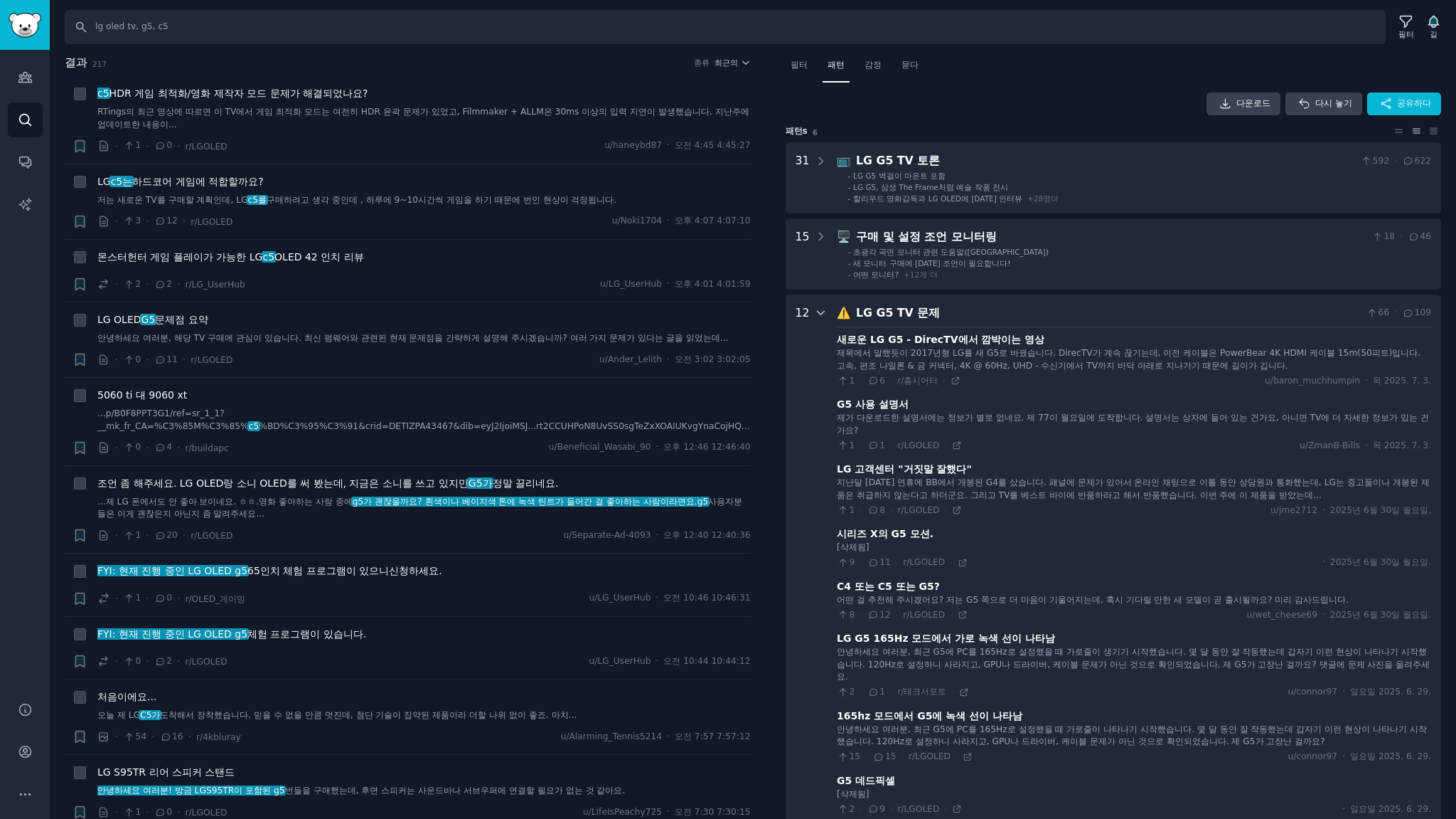
click at [818, 311] on icon at bounding box center [821, 313] width 13 height 13
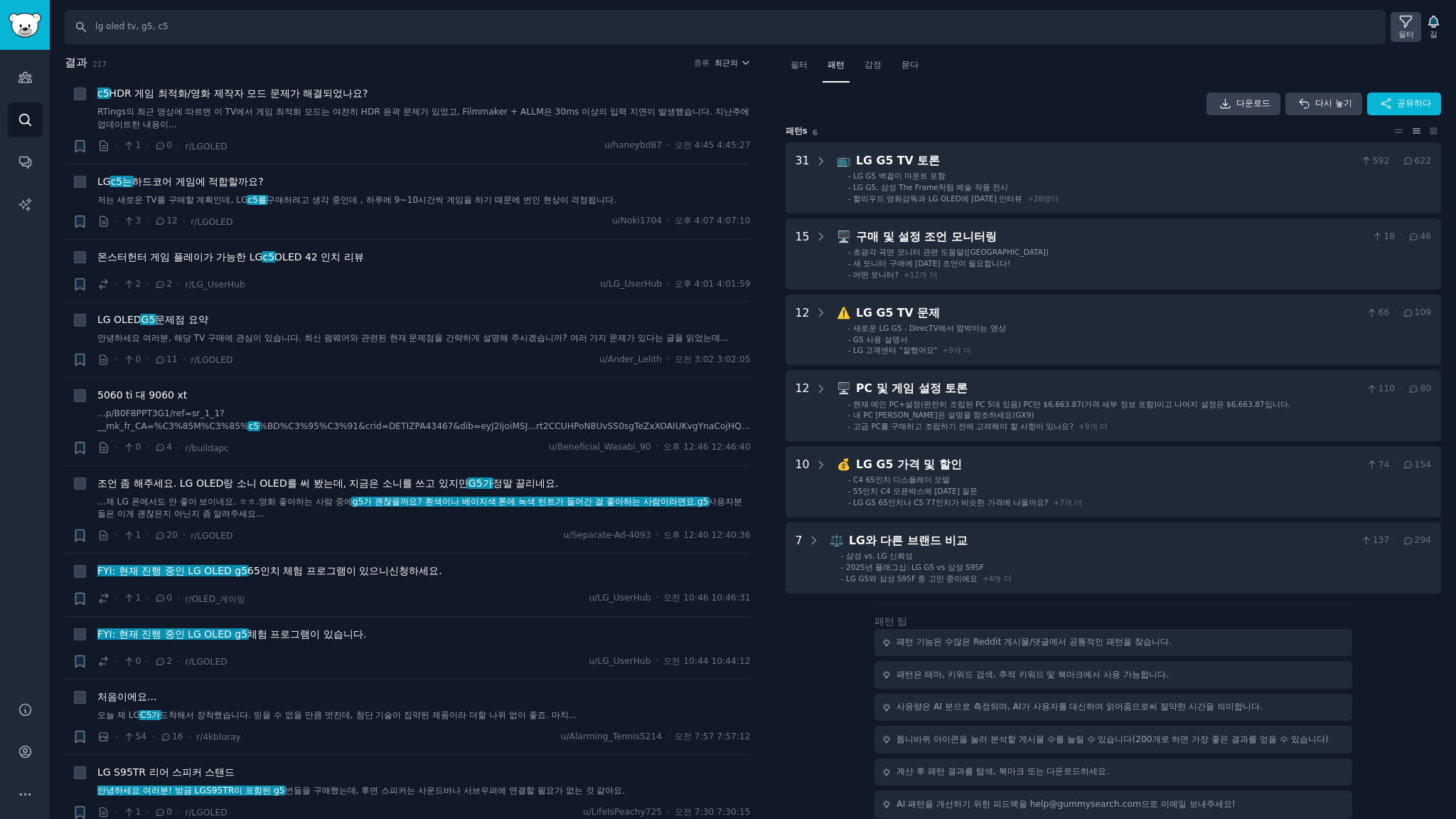
click at [1401, 20] on icon at bounding box center [1406, 22] width 15 height 15
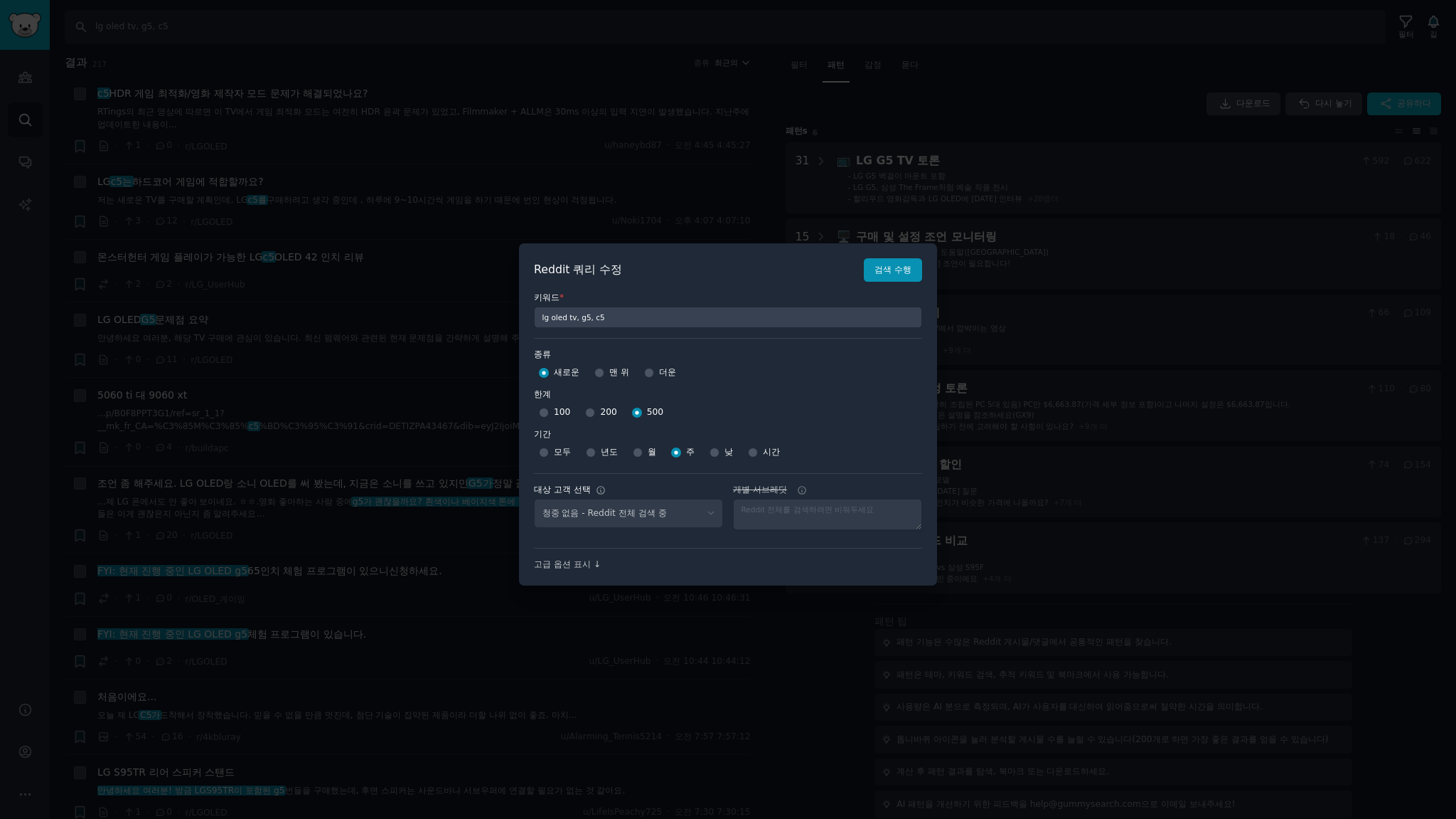
select select "c7830b3eec"
click at [539, 412] on input "100" at bounding box center [543, 412] width 10 height 10
radio input "true"
click at [910, 275] on button "검색 수행" at bounding box center [893, 271] width 58 height 24
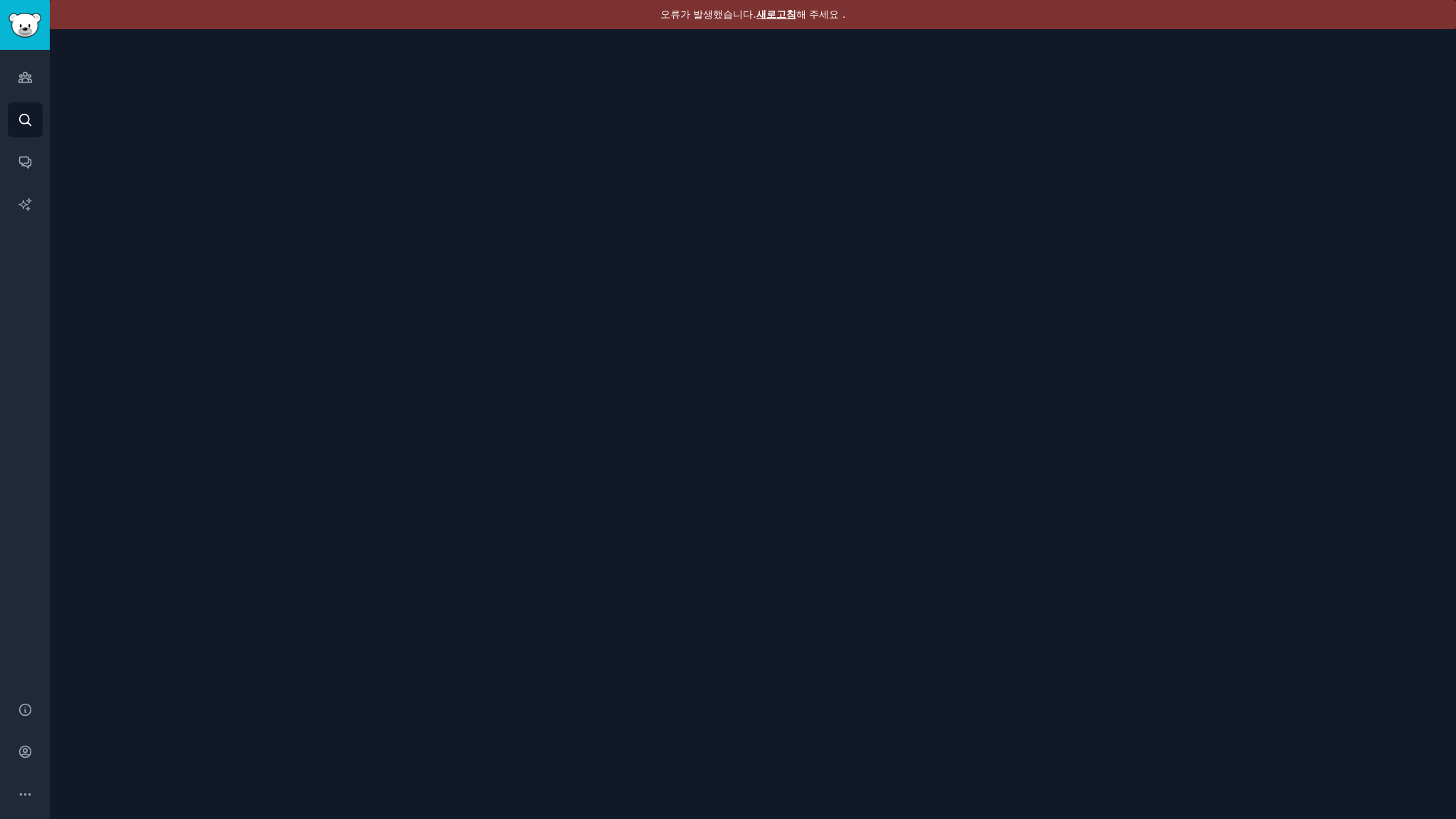
click at [774, 11] on font "새로고침" at bounding box center [777, 14] width 40 height 11
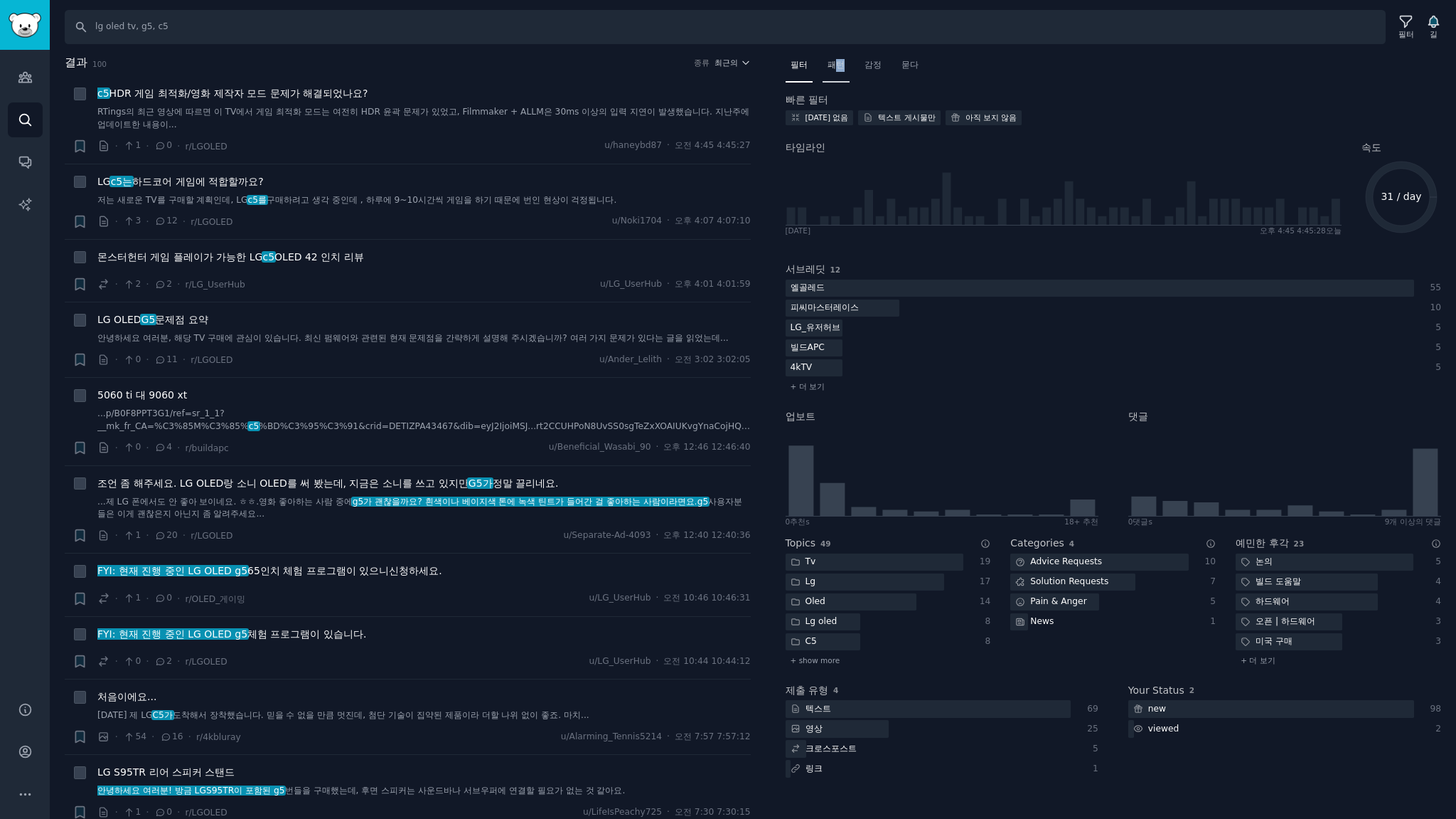
click at [839, 65] on font "패턴" at bounding box center [836, 64] width 17 height 10
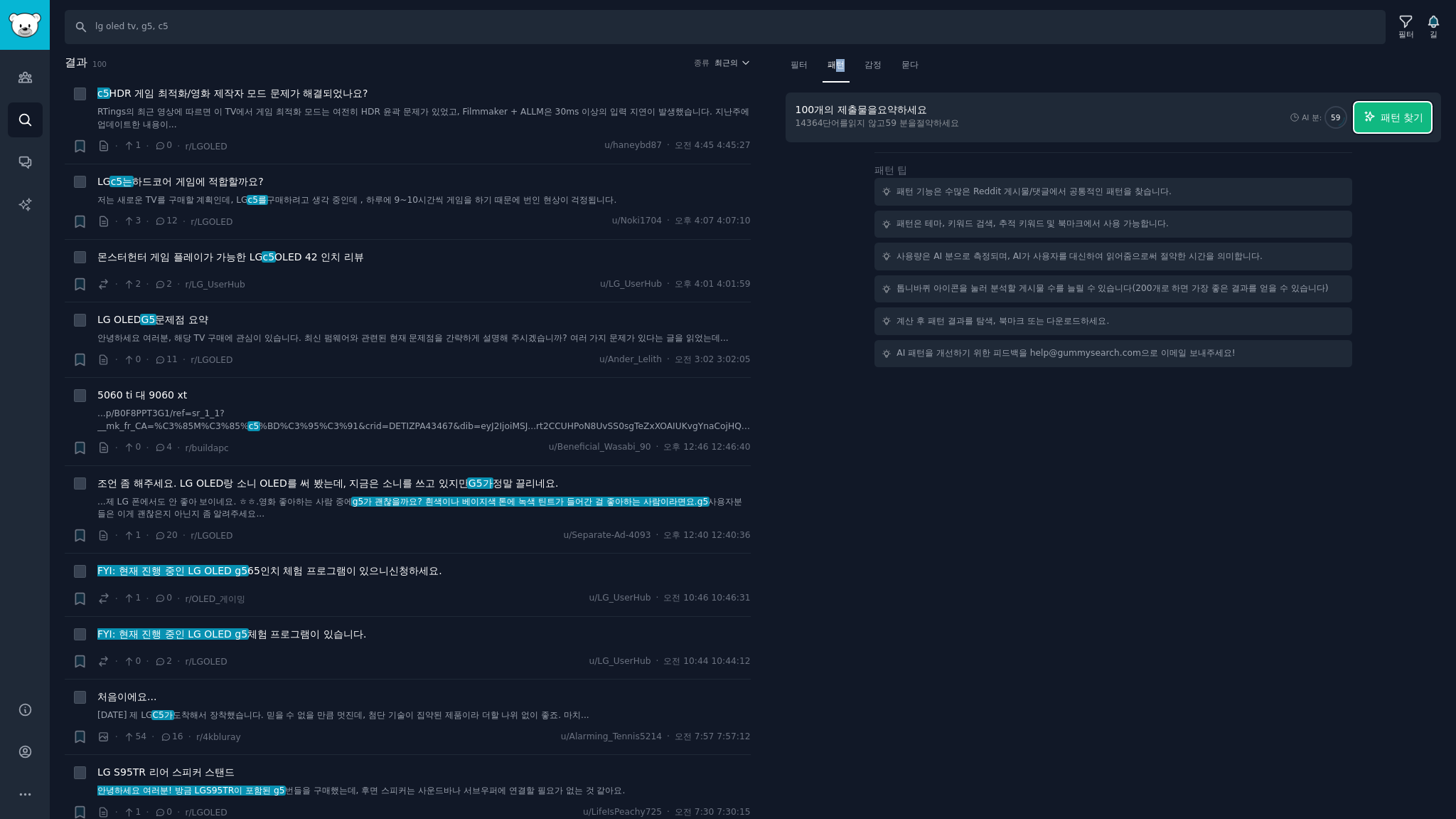
click at [1390, 112] on font "패턴 찾기" at bounding box center [1402, 117] width 43 height 11
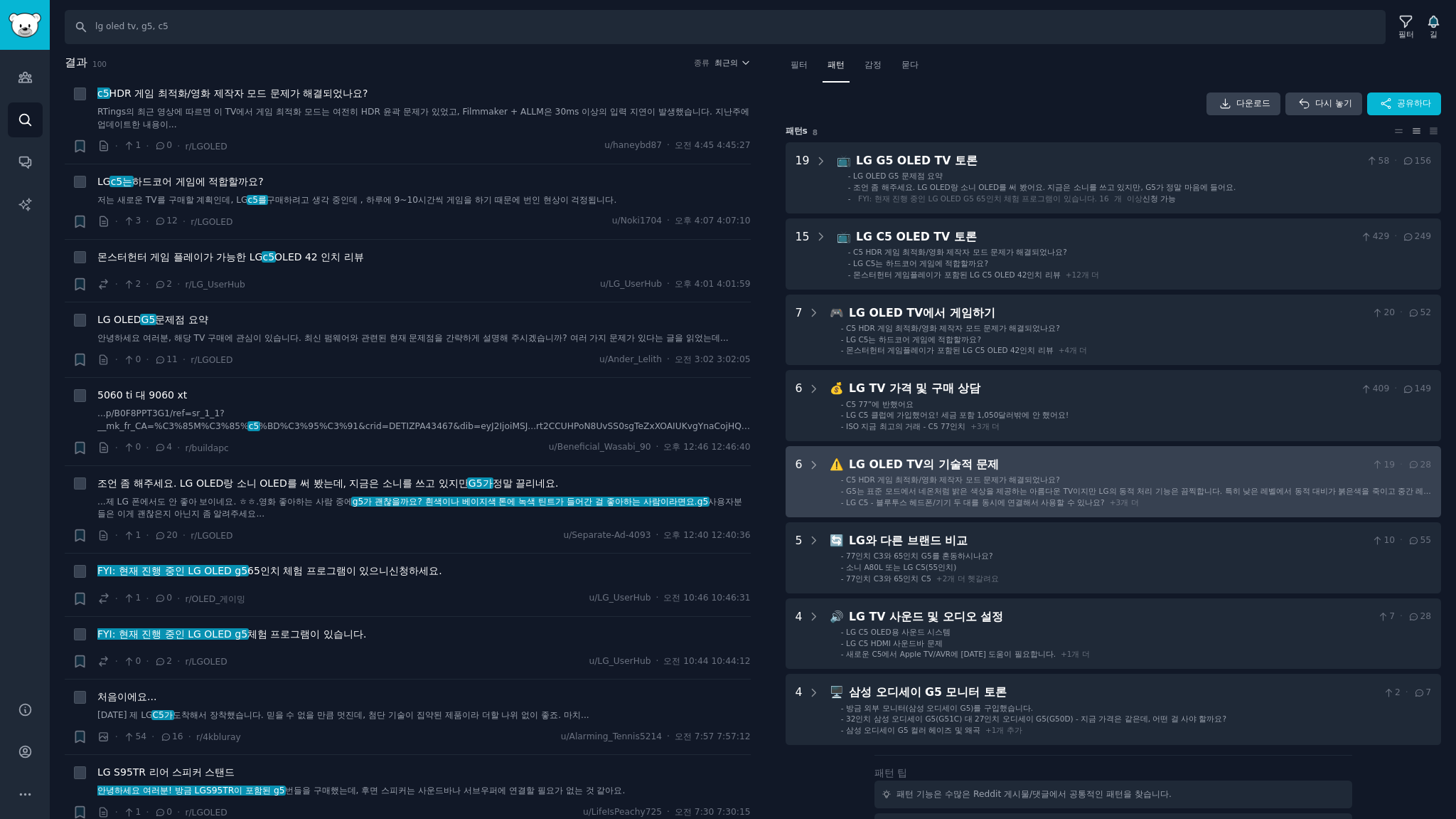
click at [1126, 483] on li "- C5 HDR 게임 최적화/영화 제작자 모드 문제가 해결되었나요?" at bounding box center [1136, 479] width 590 height 10
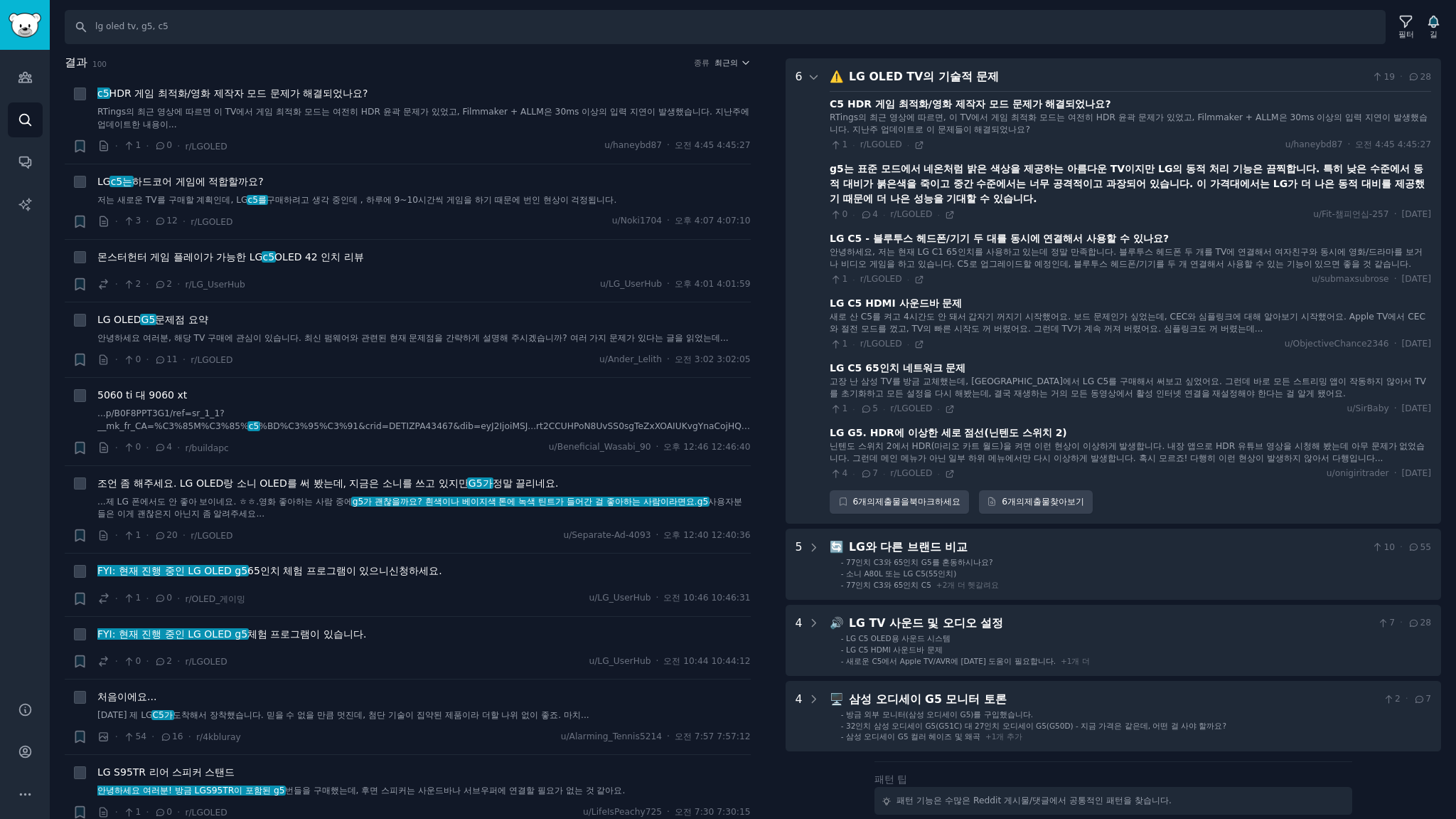
scroll to position [392, 0]
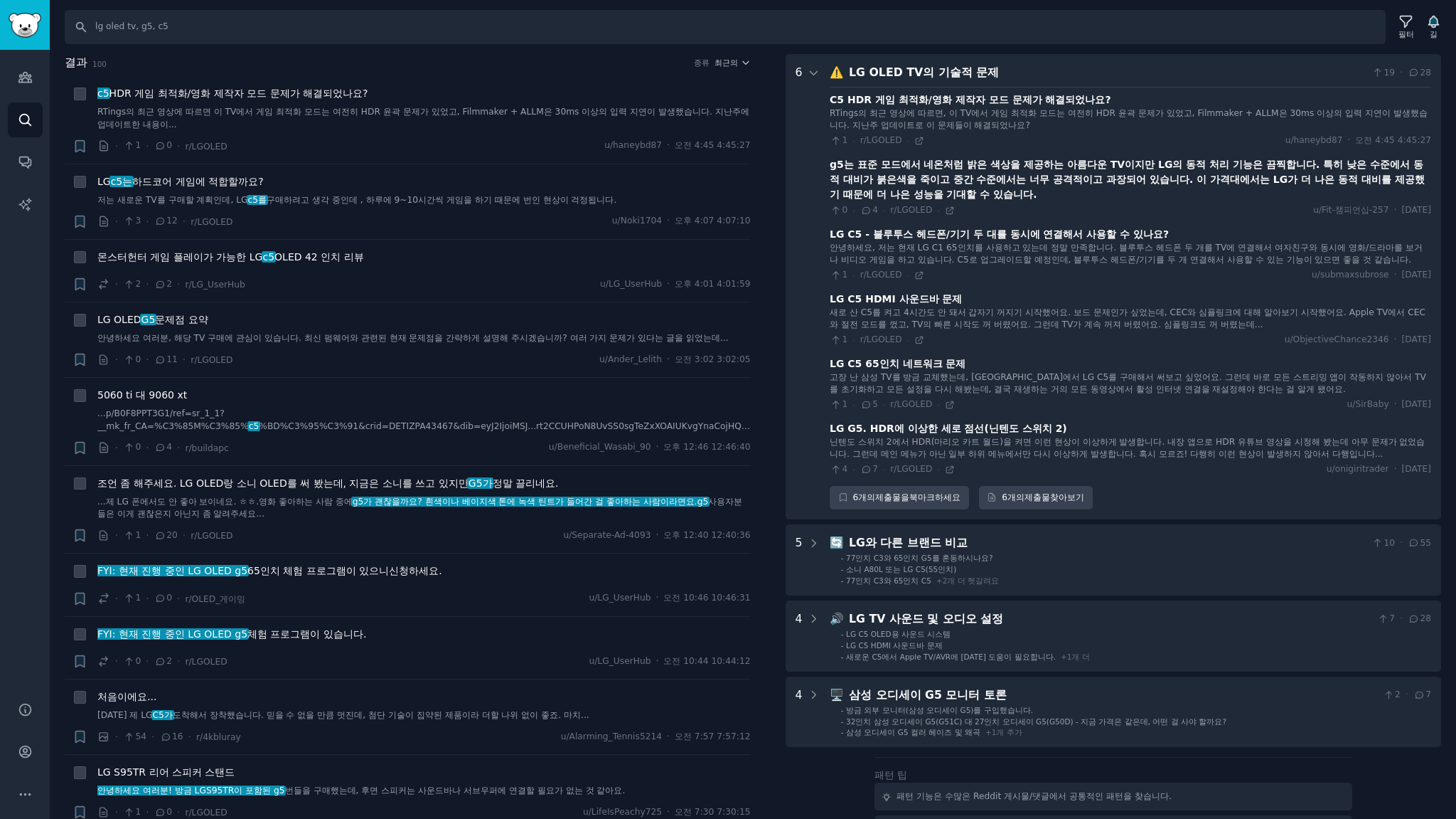
click at [939, 434] on font "LG G5. HDR에 이상한 세로 점선(닌텐도 스위치 2)" at bounding box center [949, 428] width 238 height 11
click at [946, 473] on icon at bounding box center [949, 469] width 6 height 6
